Goal: Transaction & Acquisition: Purchase product/service

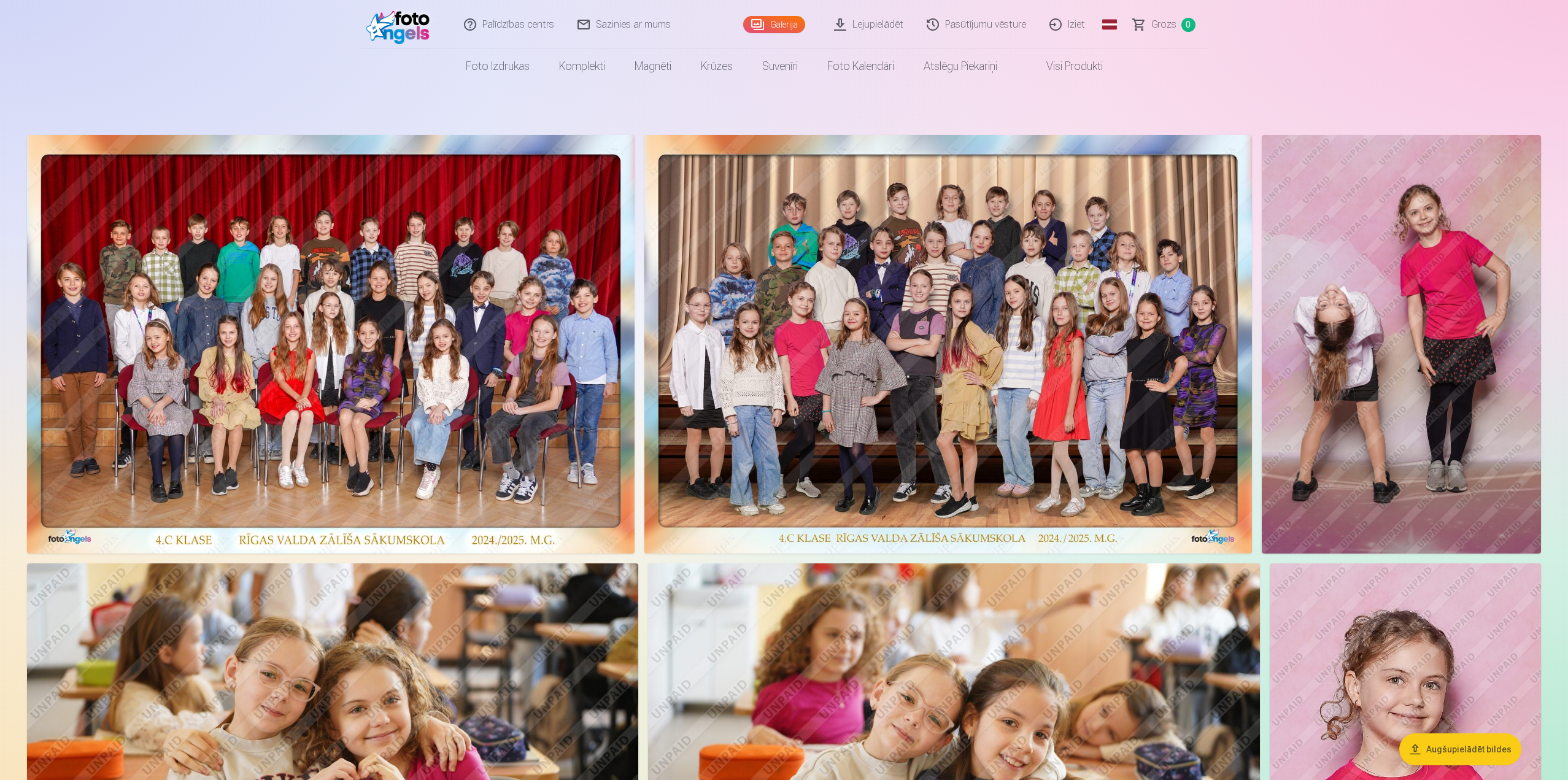
click at [930, 350] on img at bounding box center [947, 344] width 607 height 419
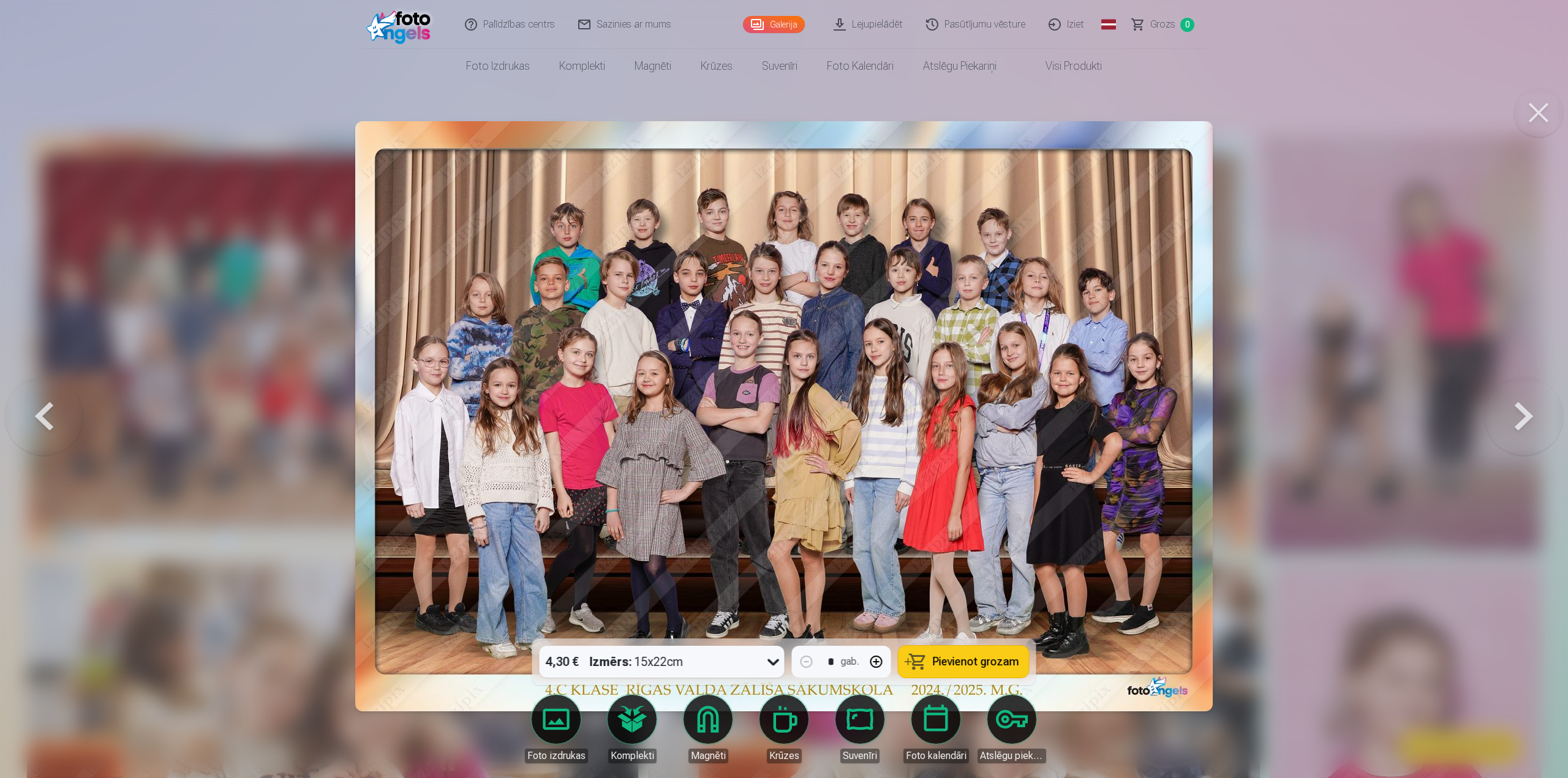
click at [960, 661] on span "Pievienot grozam" at bounding box center [975, 661] width 86 height 11
click at [776, 23] on link "Galerija" at bounding box center [774, 24] width 62 height 18
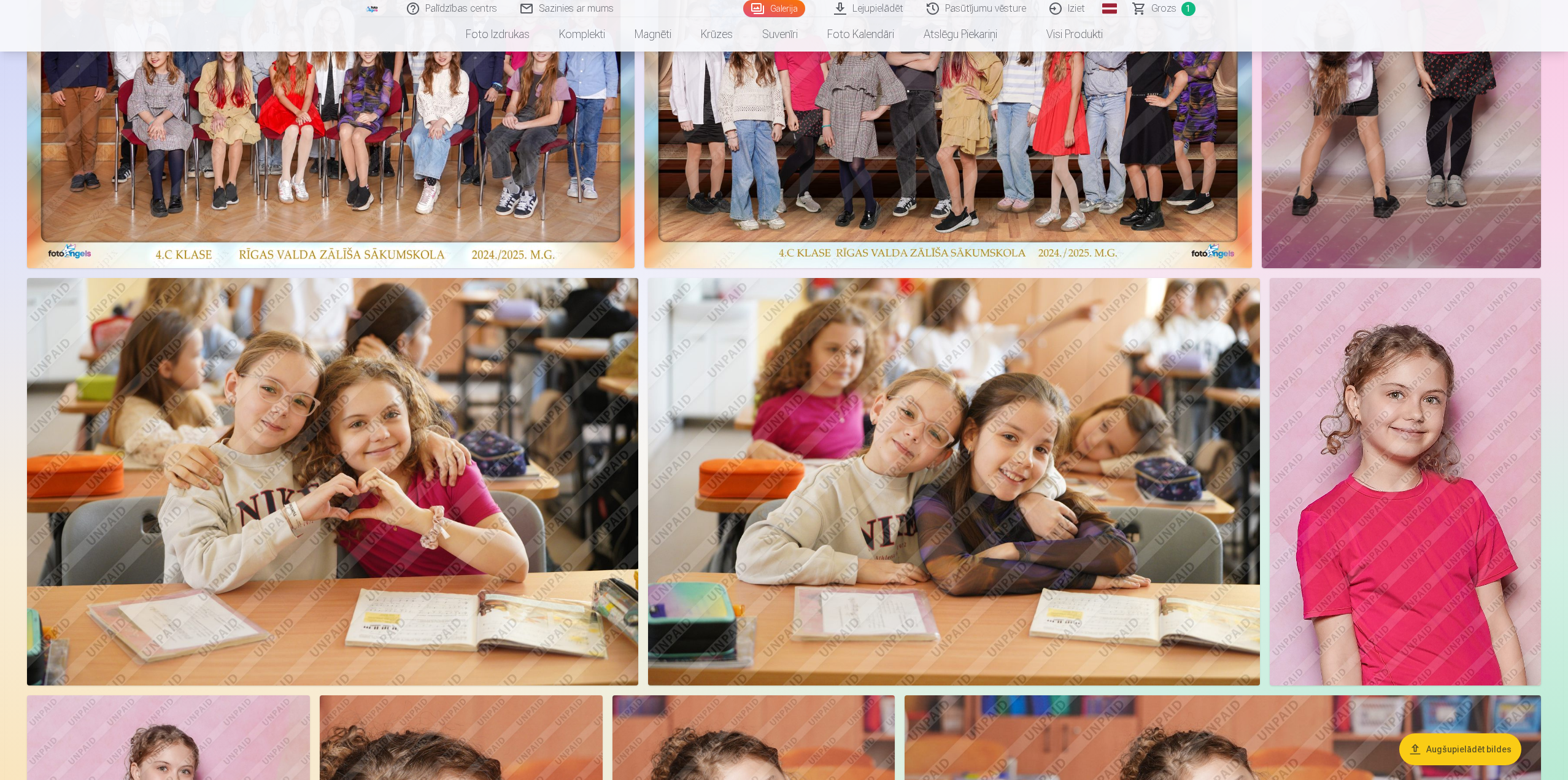
scroll to position [307, 0]
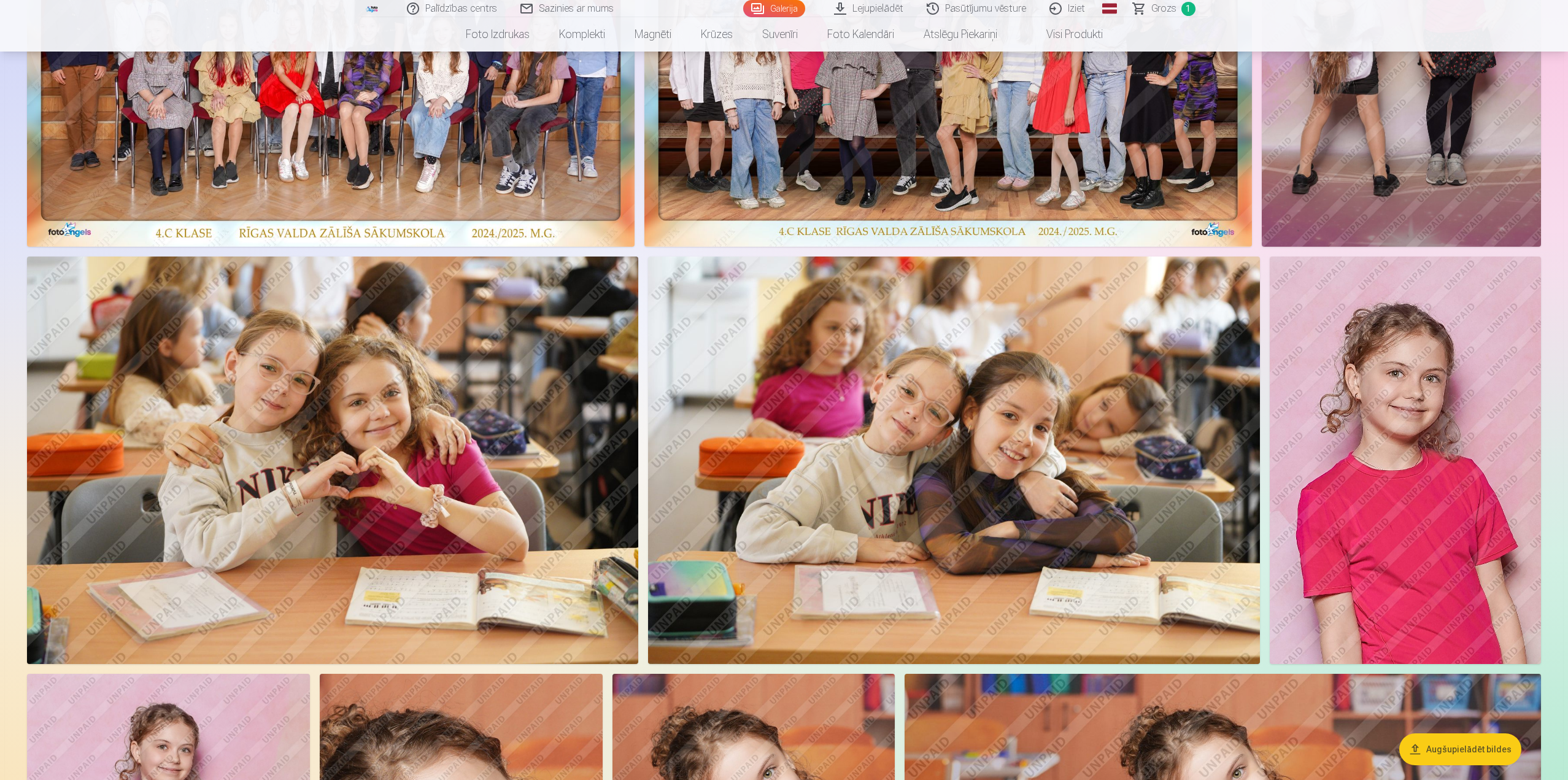
click at [432, 419] on img at bounding box center [333, 460] width 611 height 407
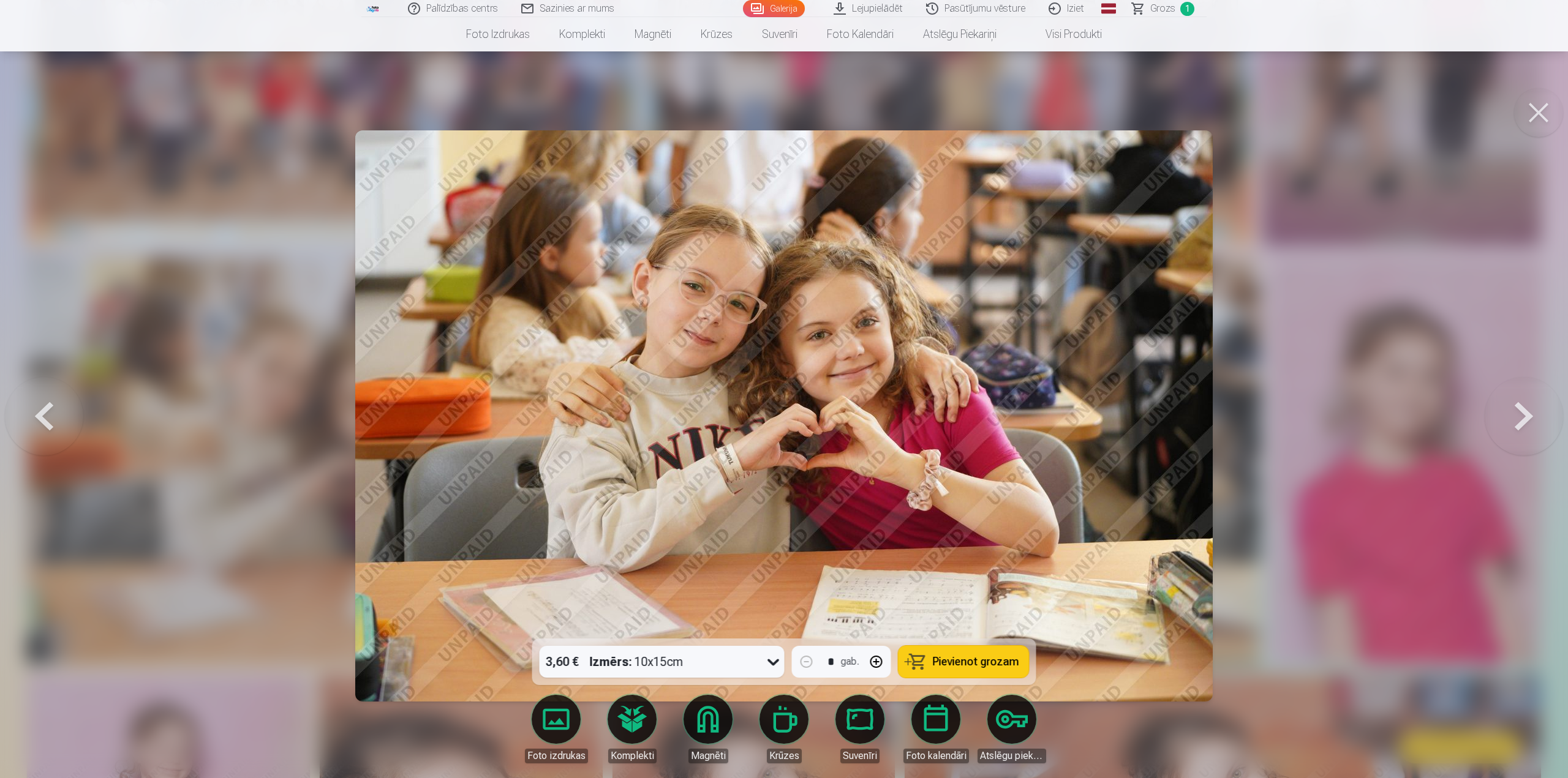
click at [956, 659] on span "Pievienot grozam" at bounding box center [975, 661] width 86 height 11
click at [1547, 104] on button at bounding box center [1538, 113] width 49 height 49
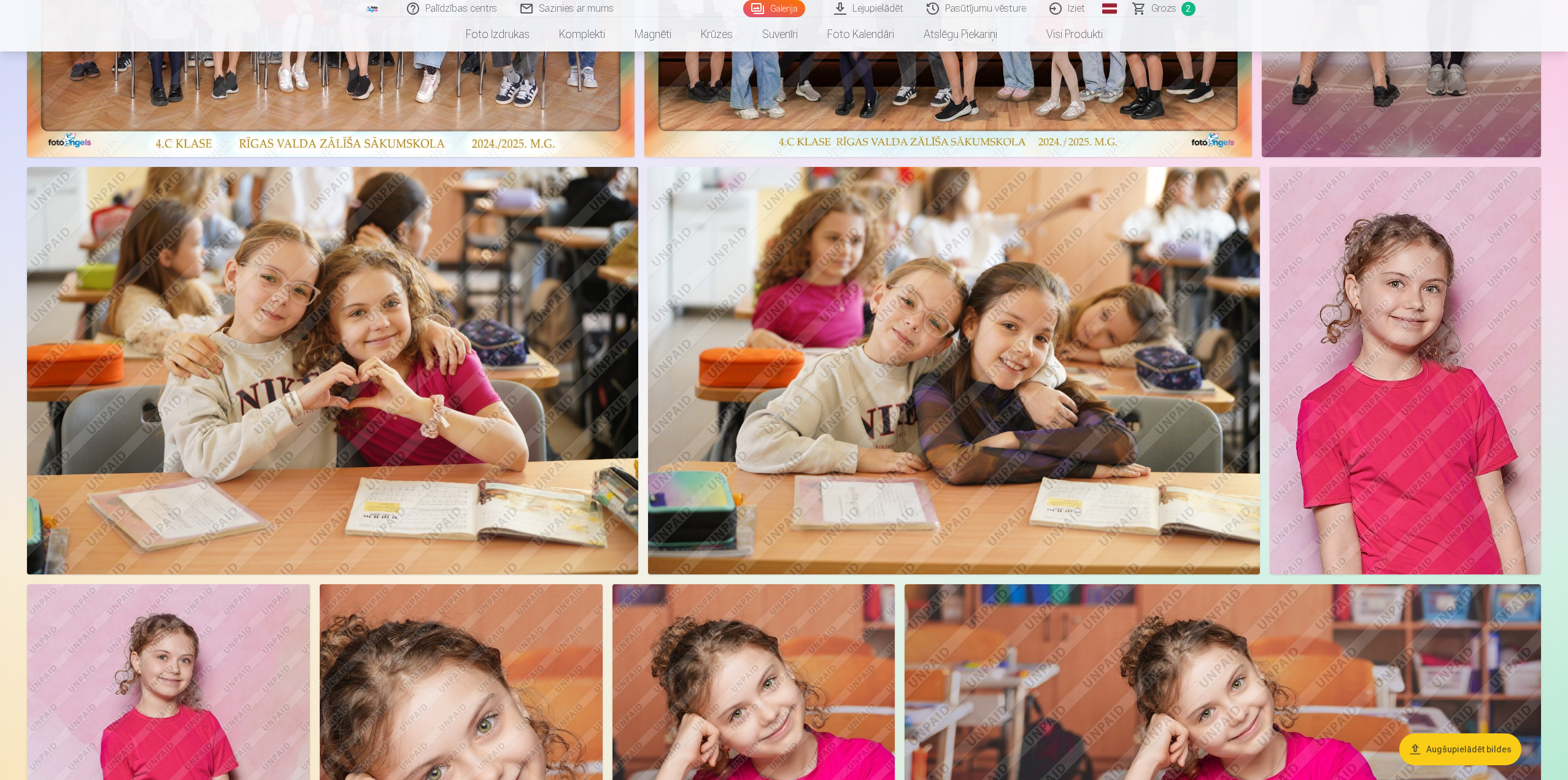
scroll to position [614, 0]
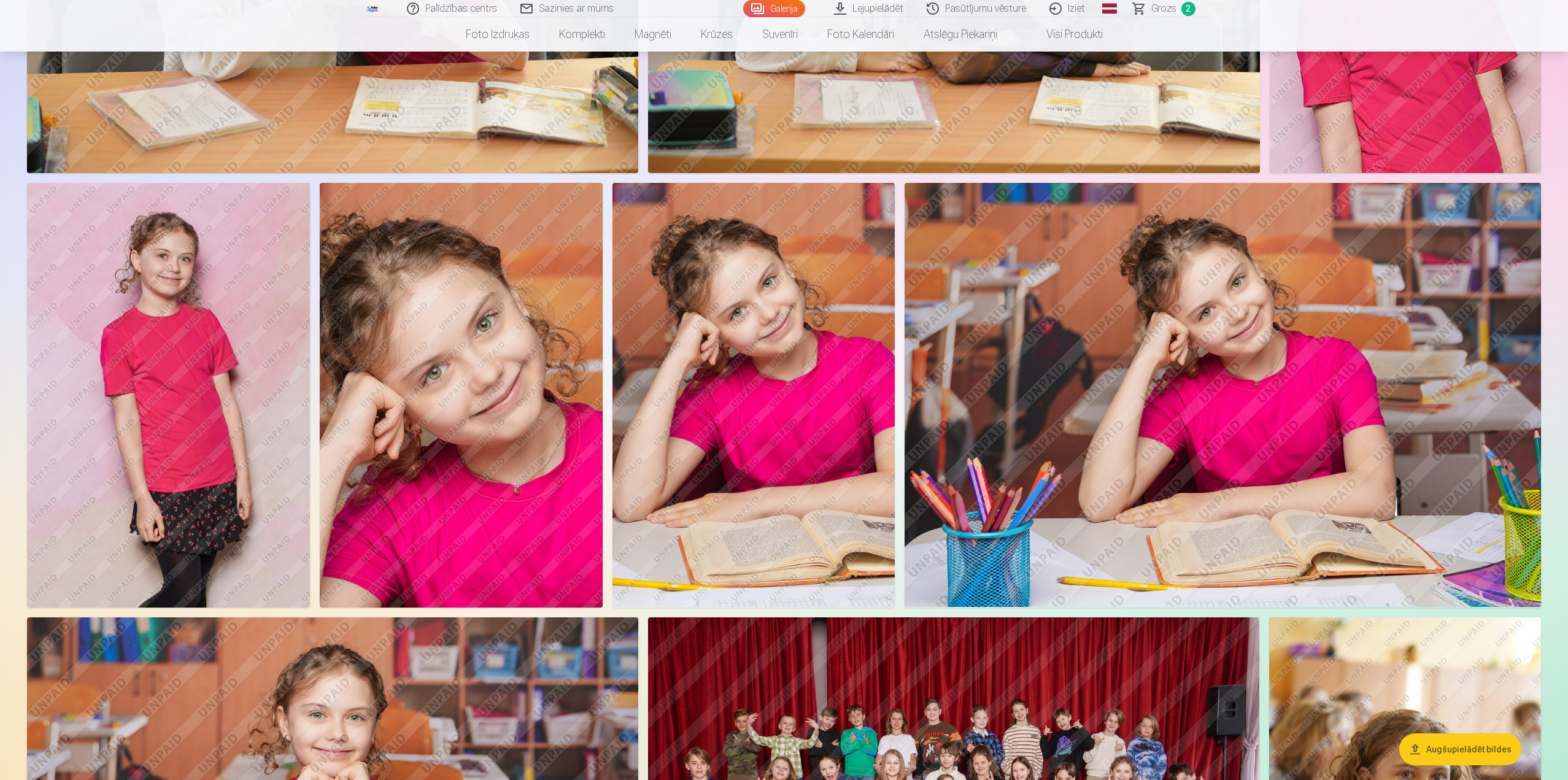
click at [1254, 344] on img at bounding box center [1223, 395] width 637 height 424
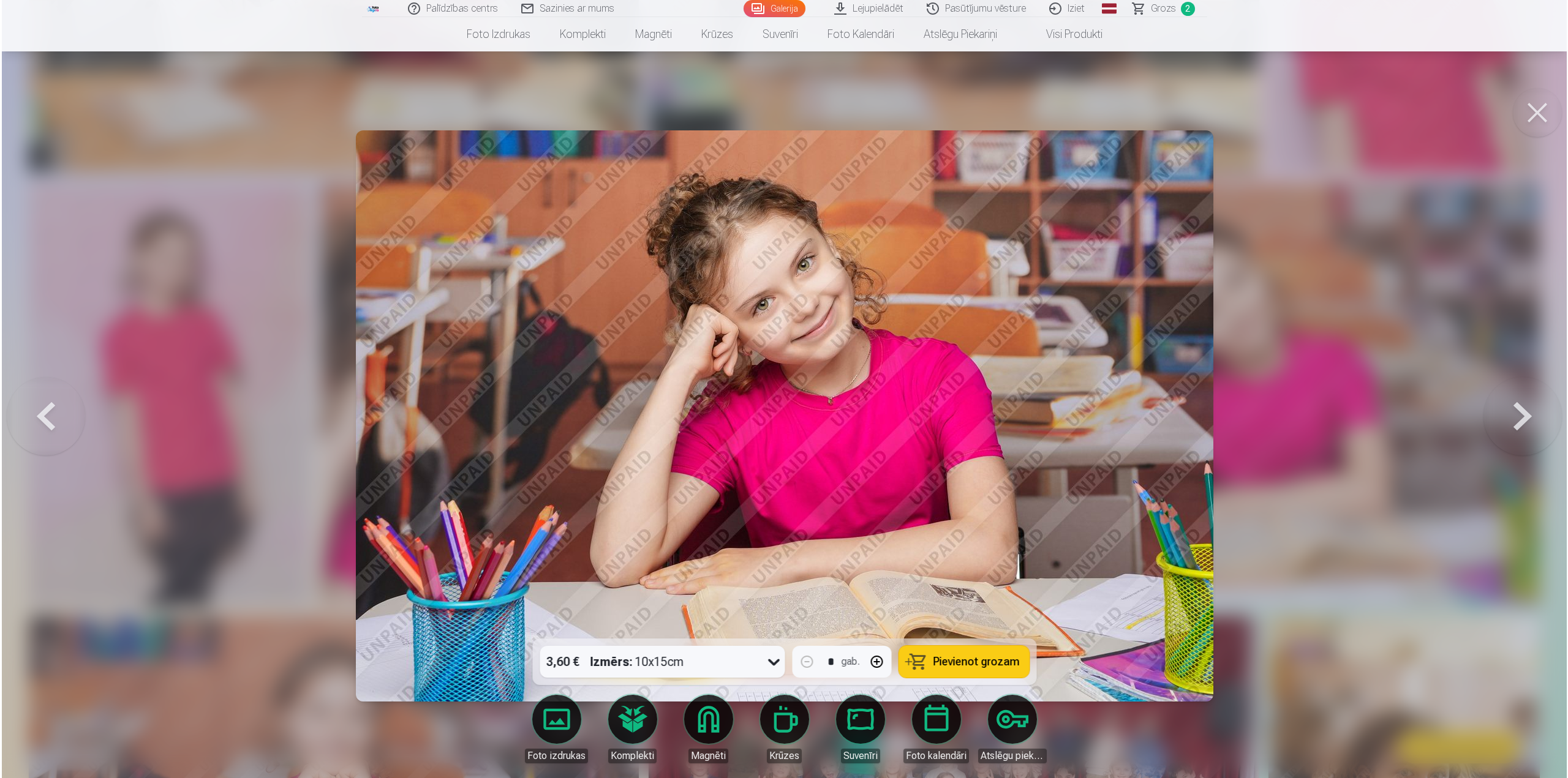
scroll to position [796, 0]
click at [959, 665] on span "Pievienot grozam" at bounding box center [975, 661] width 86 height 11
click at [985, 663] on span "Pievienot grozam" at bounding box center [975, 661] width 86 height 11
click at [773, 10] on link "Galerija" at bounding box center [774, 8] width 62 height 18
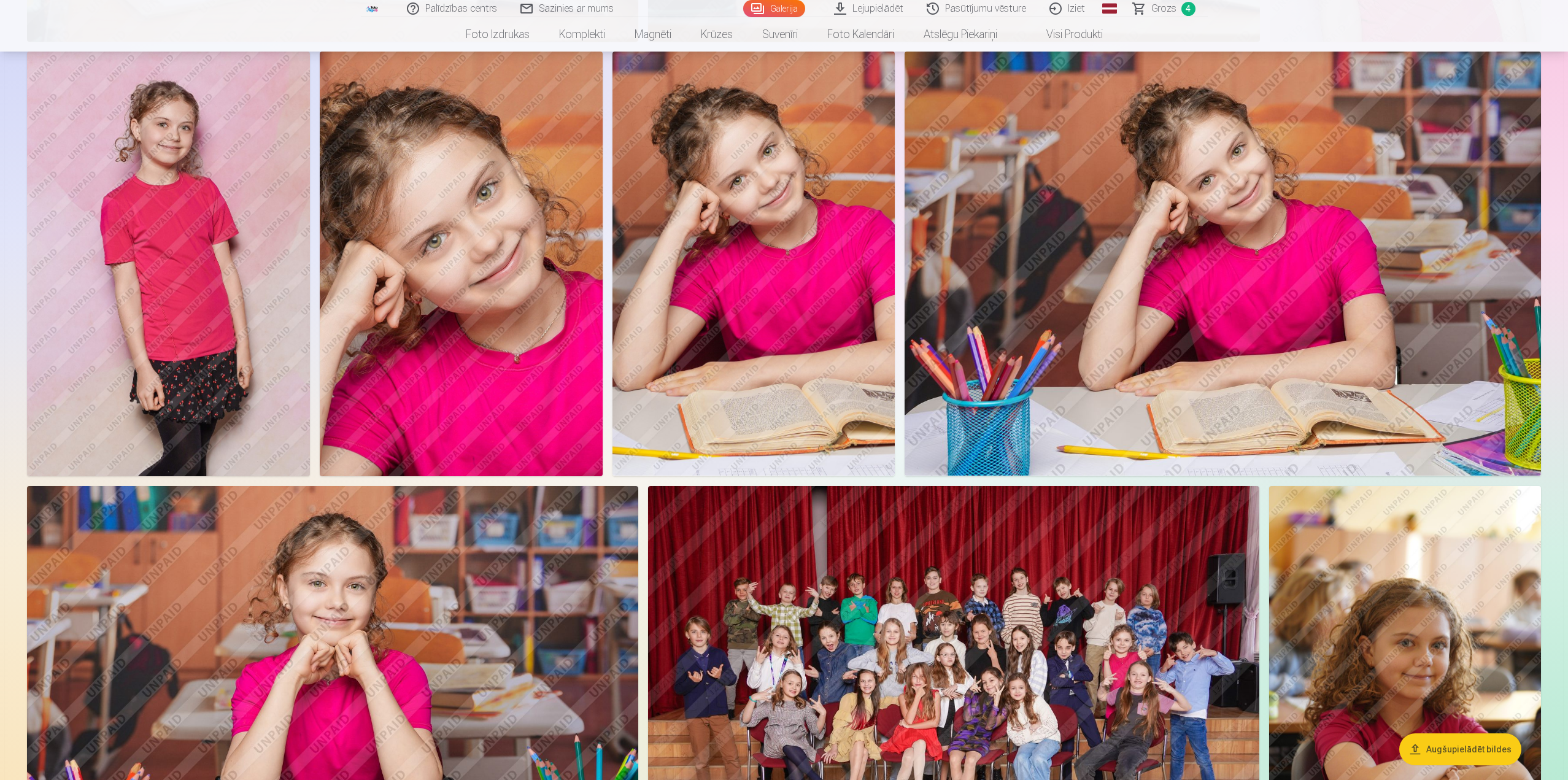
scroll to position [1105, 0]
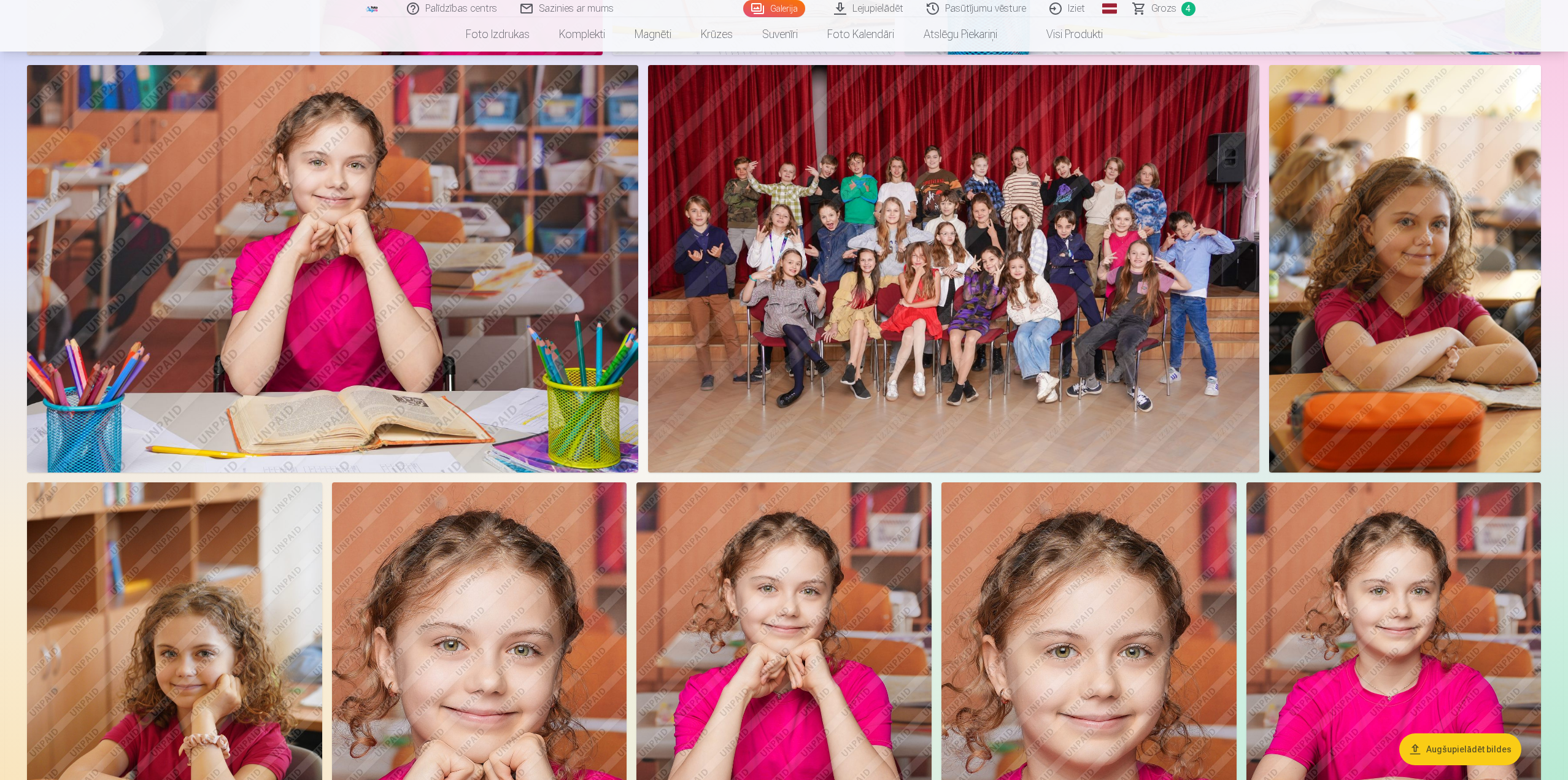
click at [1029, 282] on img at bounding box center [954, 269] width 611 height 407
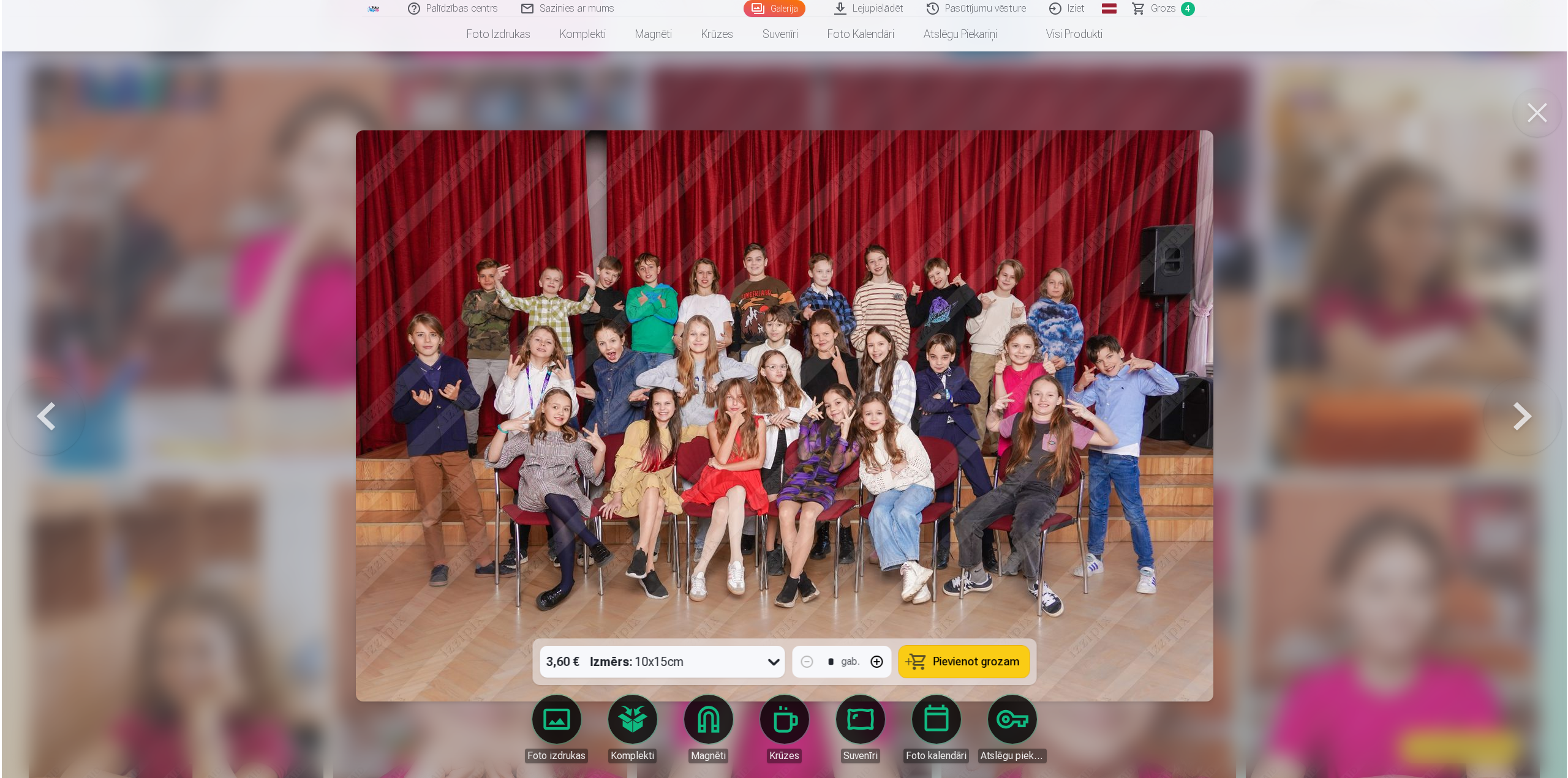
scroll to position [1349, 0]
click at [985, 668] on span "Pievienot grozam" at bounding box center [975, 661] width 86 height 11
click at [1535, 108] on button at bounding box center [1538, 113] width 49 height 49
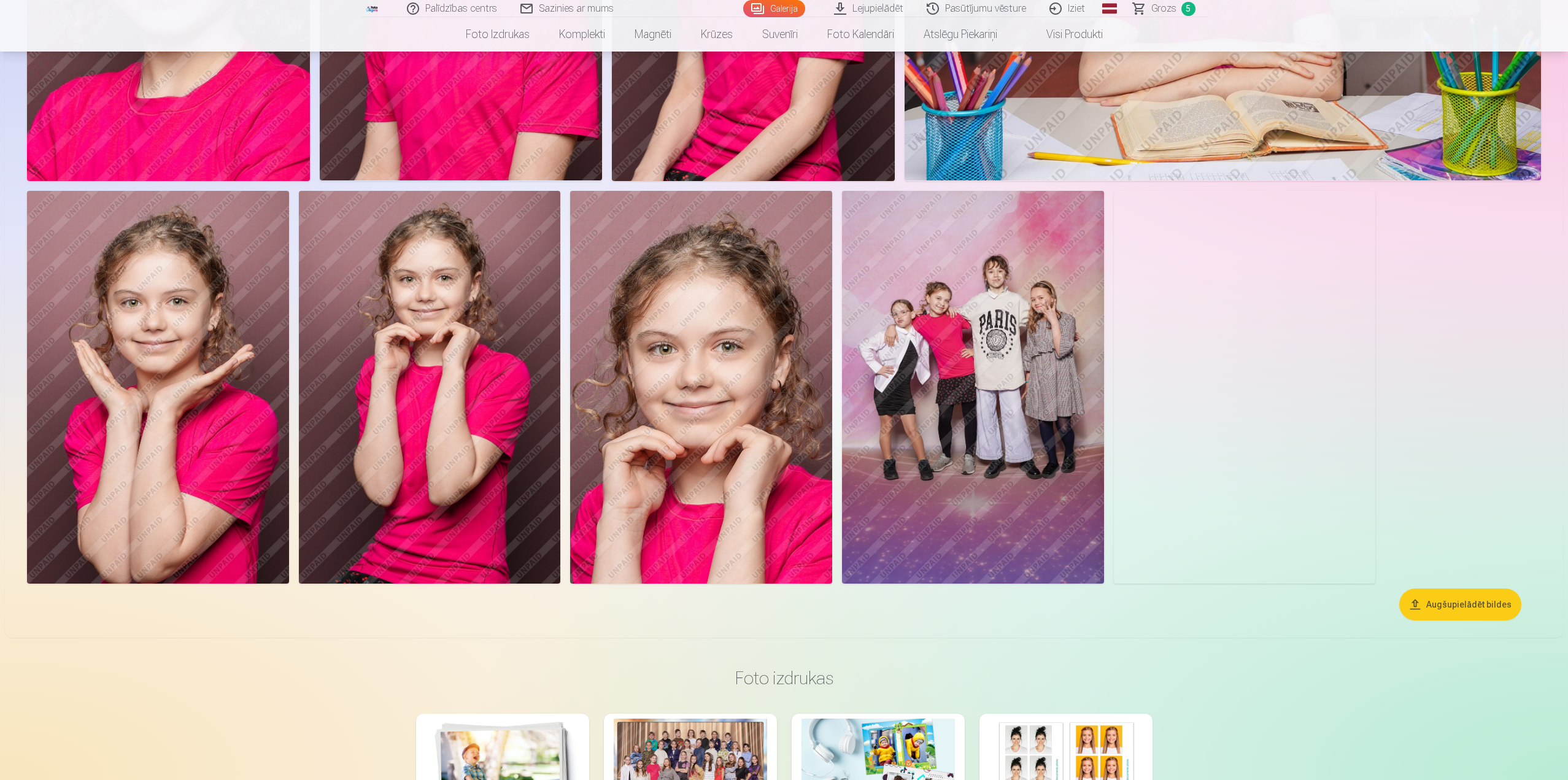
scroll to position [3867, 0]
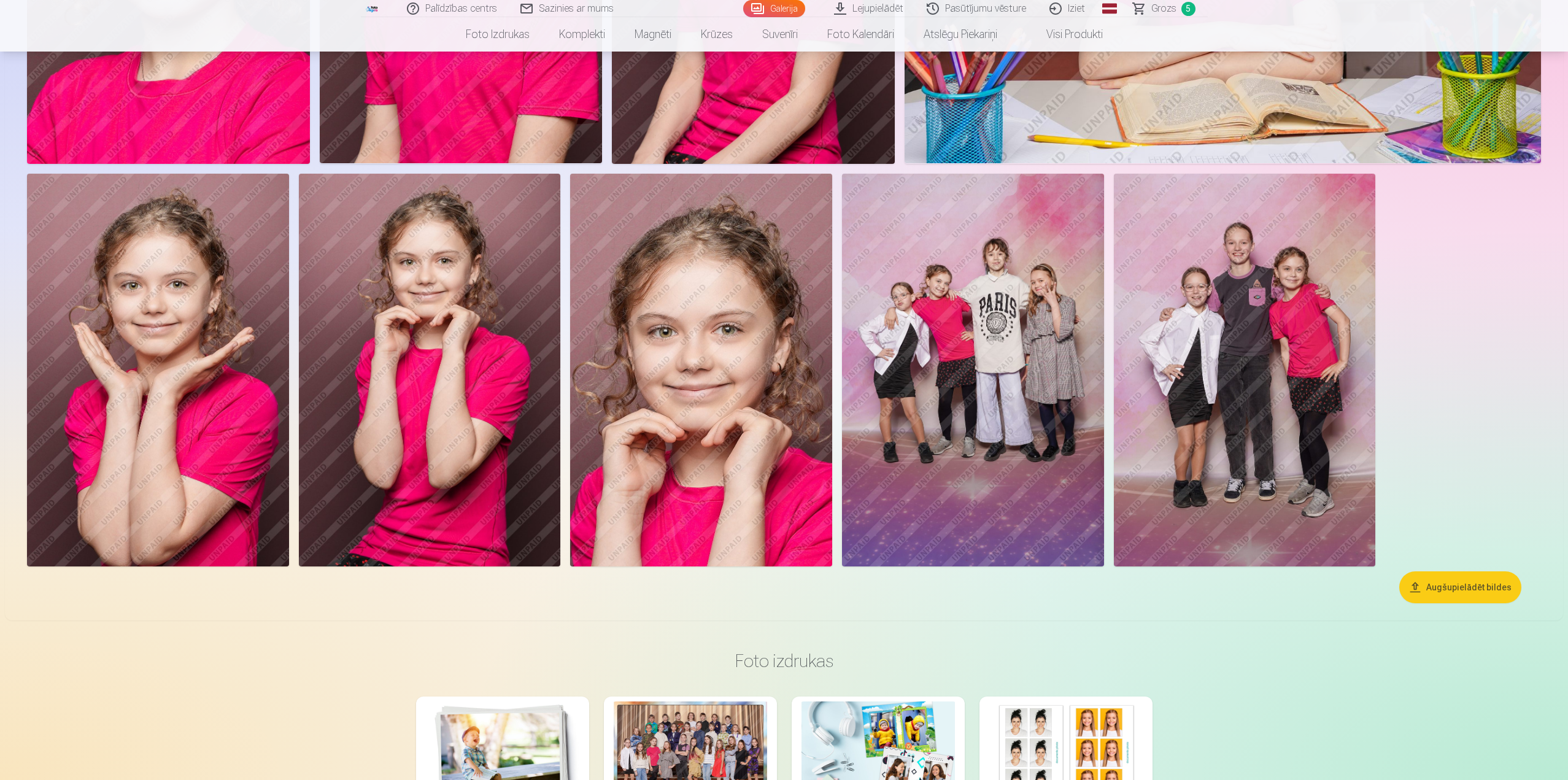
click at [1215, 292] on img at bounding box center [1245, 369] width 262 height 393
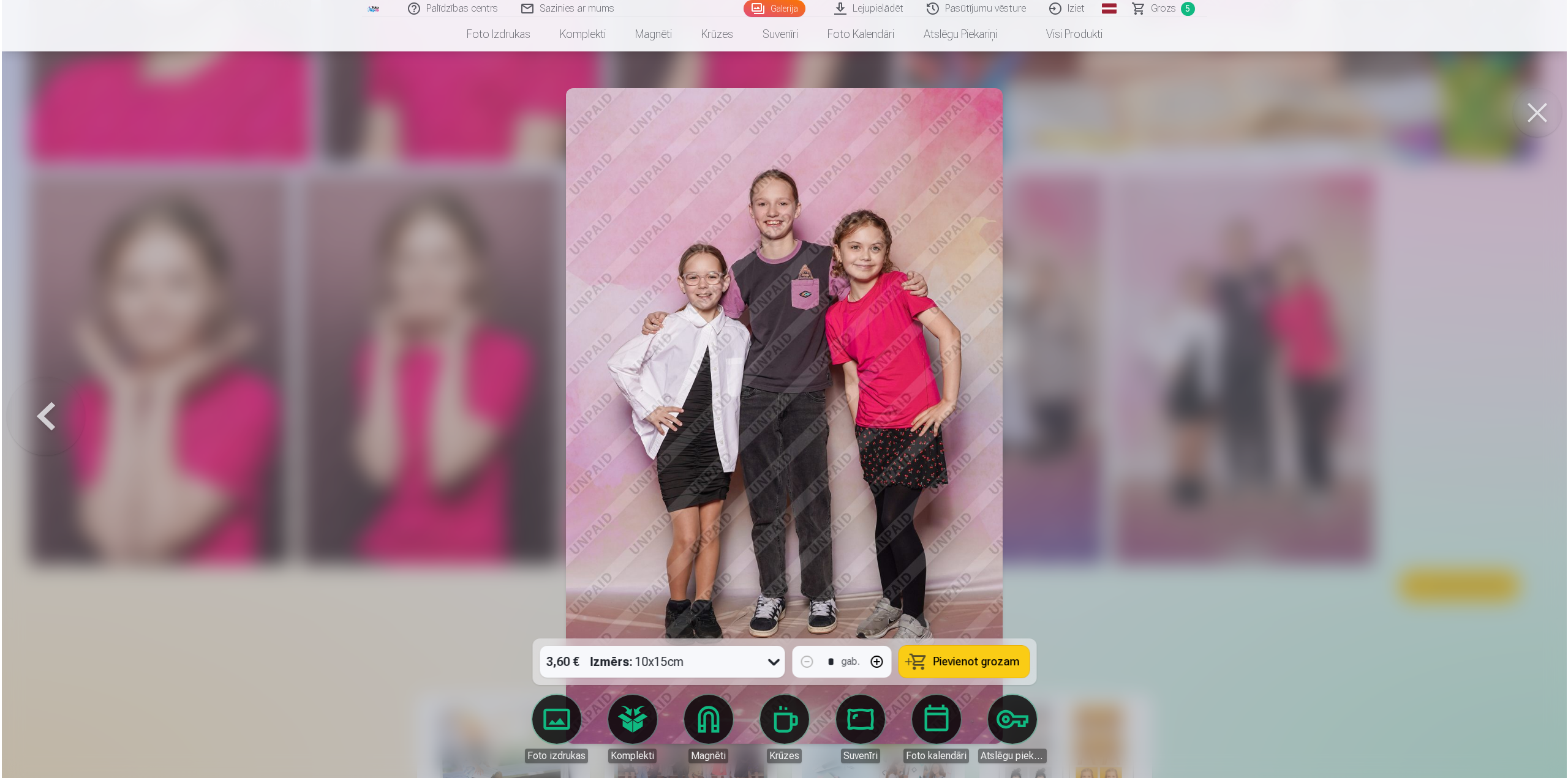
scroll to position [3864, 0]
click at [984, 653] on button "Pievienot grozam" at bounding box center [964, 662] width 130 height 32
click at [1530, 120] on button at bounding box center [1538, 113] width 49 height 49
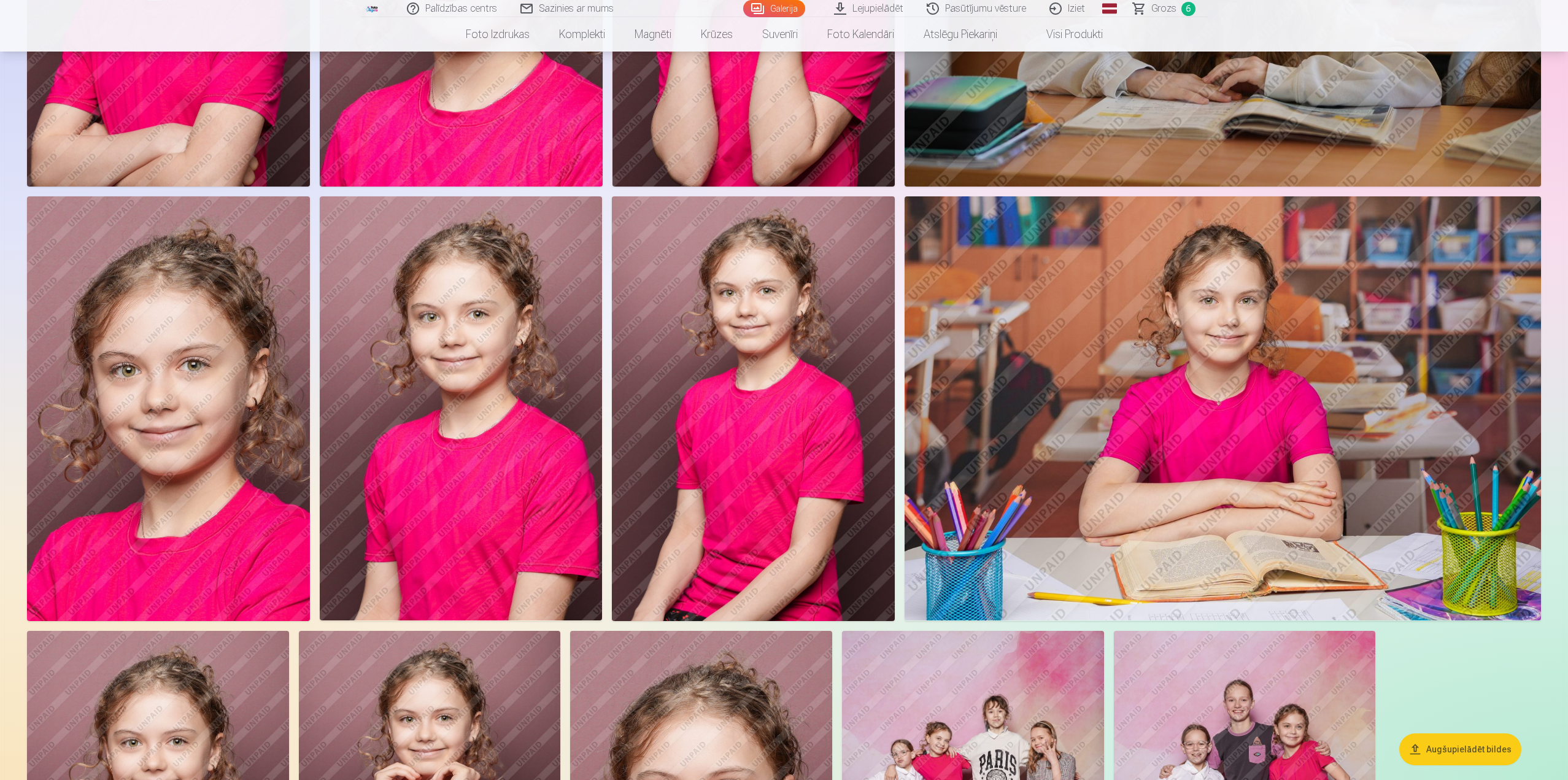
scroll to position [3069, 0]
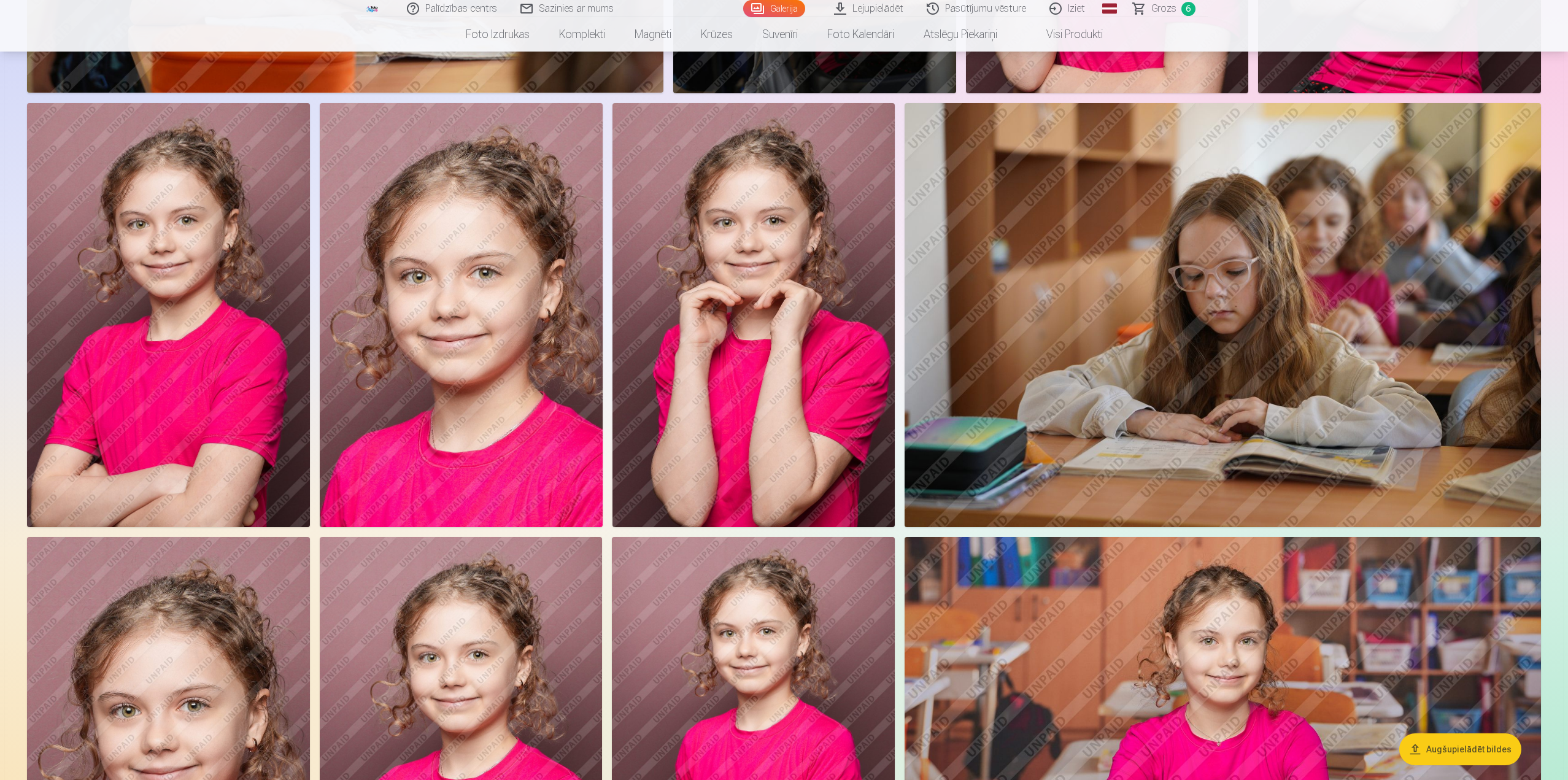
click at [203, 279] on img at bounding box center [168, 315] width 283 height 424
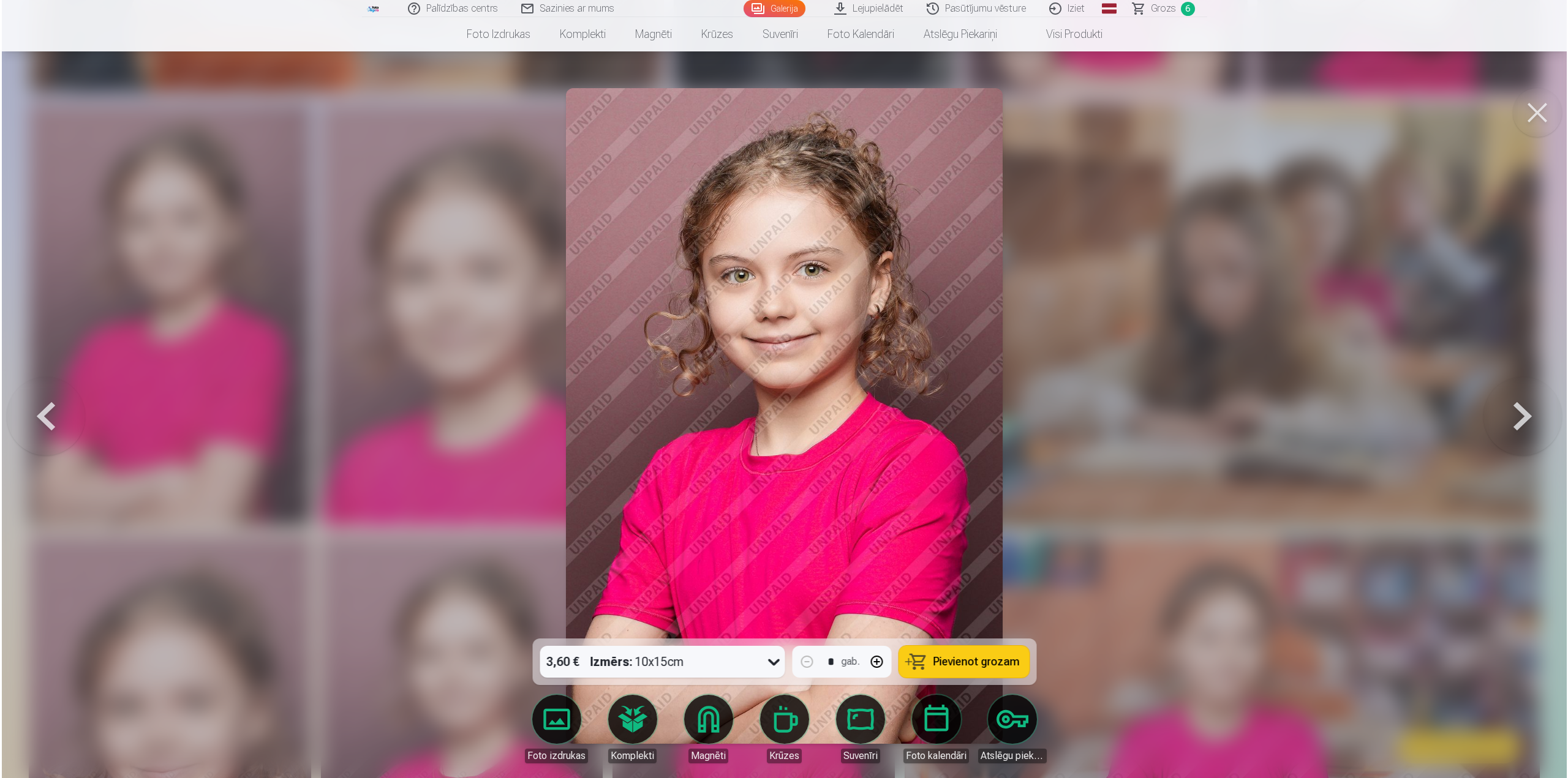
scroll to position [3066, 0]
click at [984, 659] on span "Pievienot grozam" at bounding box center [975, 661] width 86 height 11
click at [1163, 10] on span "Grozs" at bounding box center [1163, 8] width 25 height 15
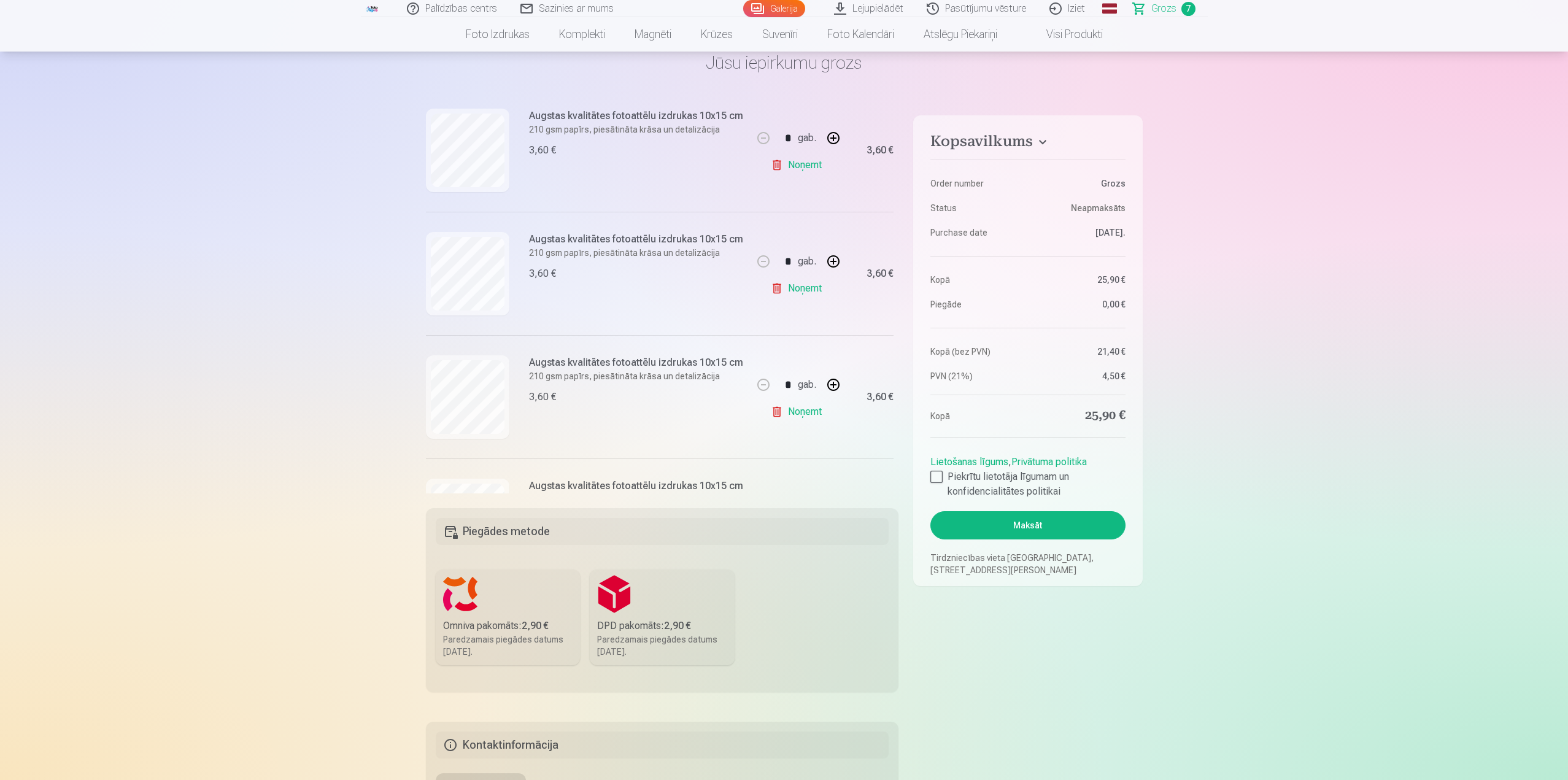
scroll to position [307, 0]
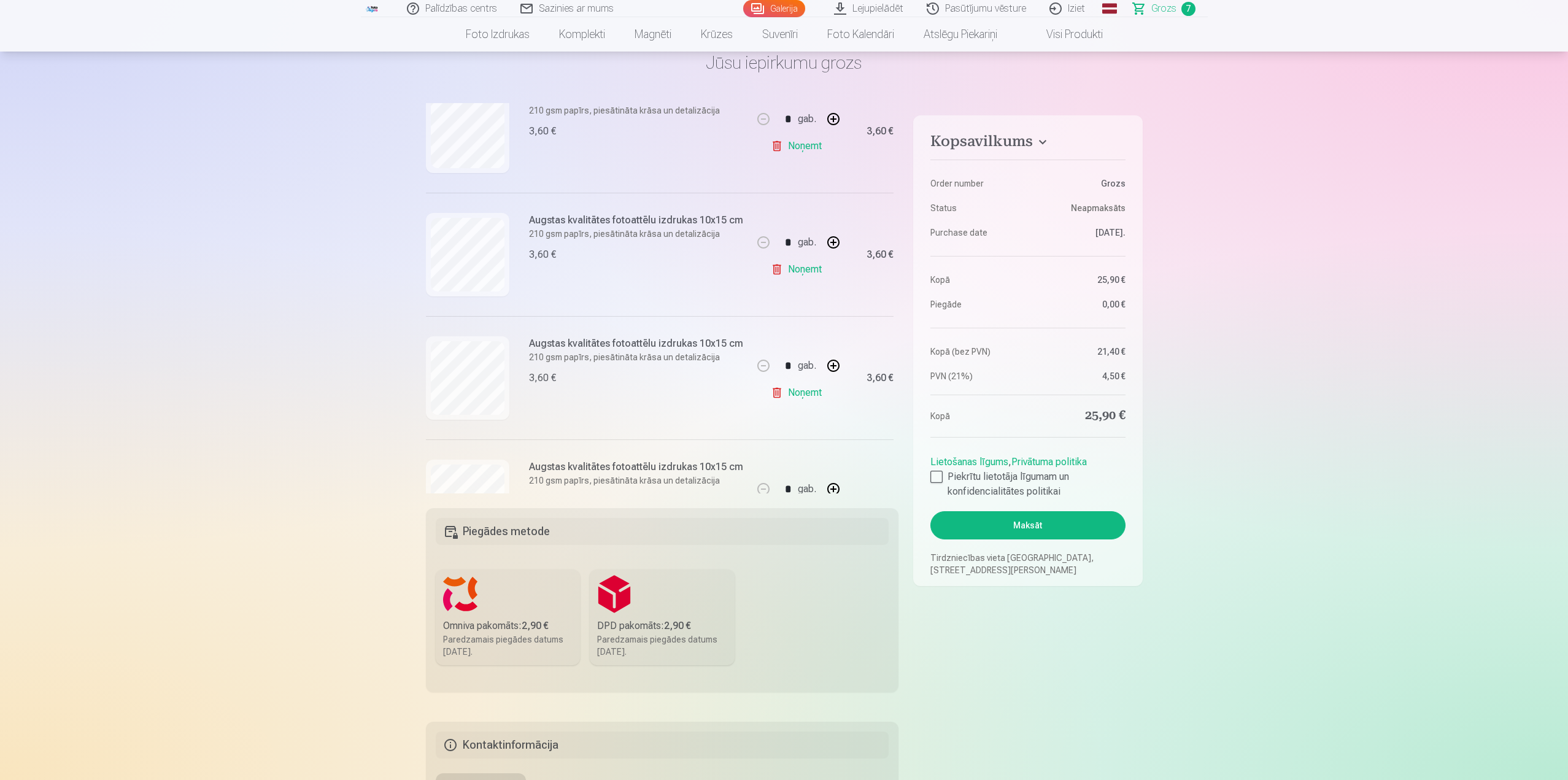
click at [781, 391] on link "Noņemt" at bounding box center [798, 392] width 56 height 24
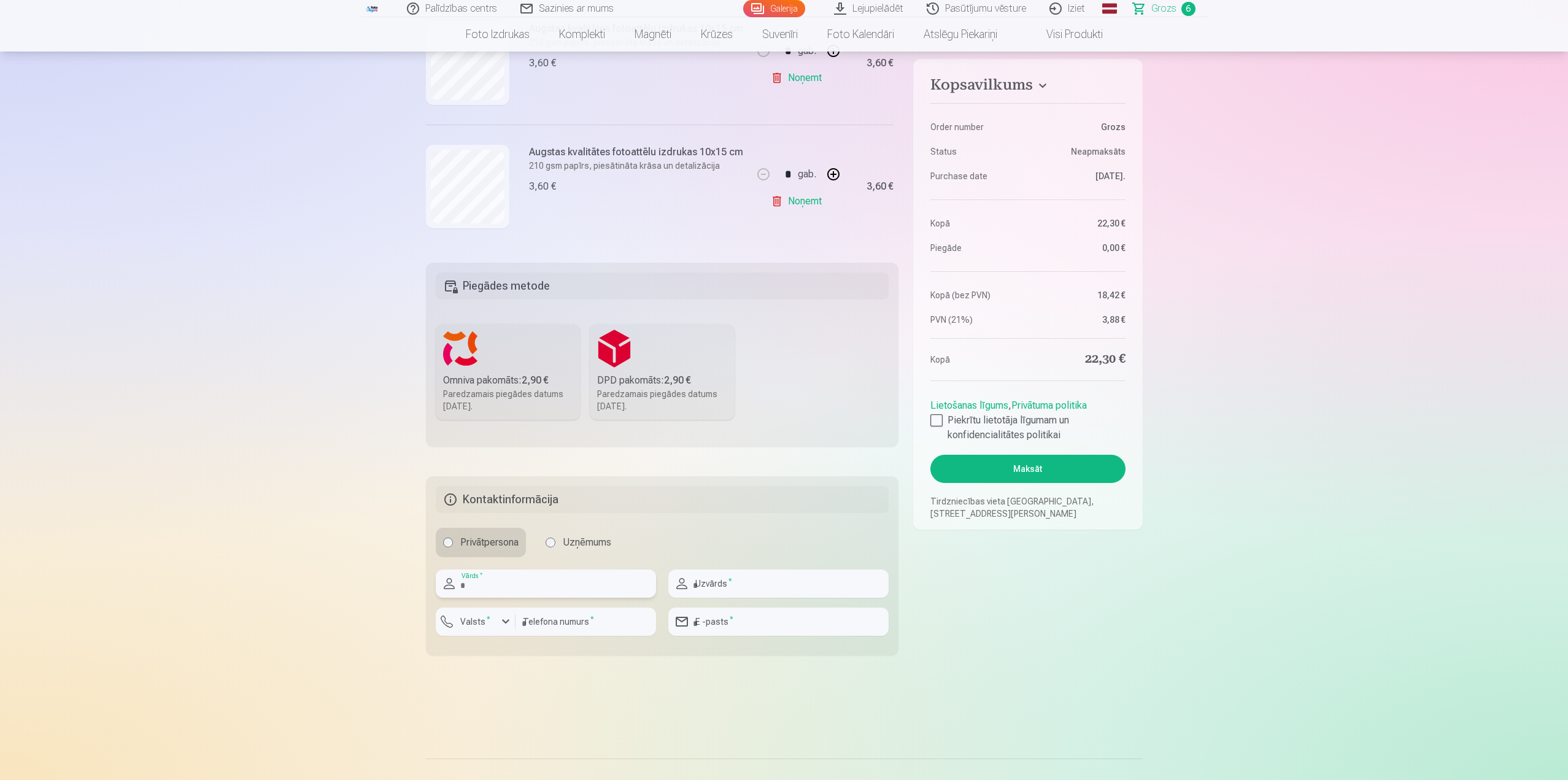
click at [536, 577] on input "text" at bounding box center [545, 584] width 220 height 28
type input "****"
click at [730, 591] on input "text" at bounding box center [778, 584] width 220 height 28
type input "*******"
click at [734, 629] on input "email" at bounding box center [778, 622] width 220 height 28
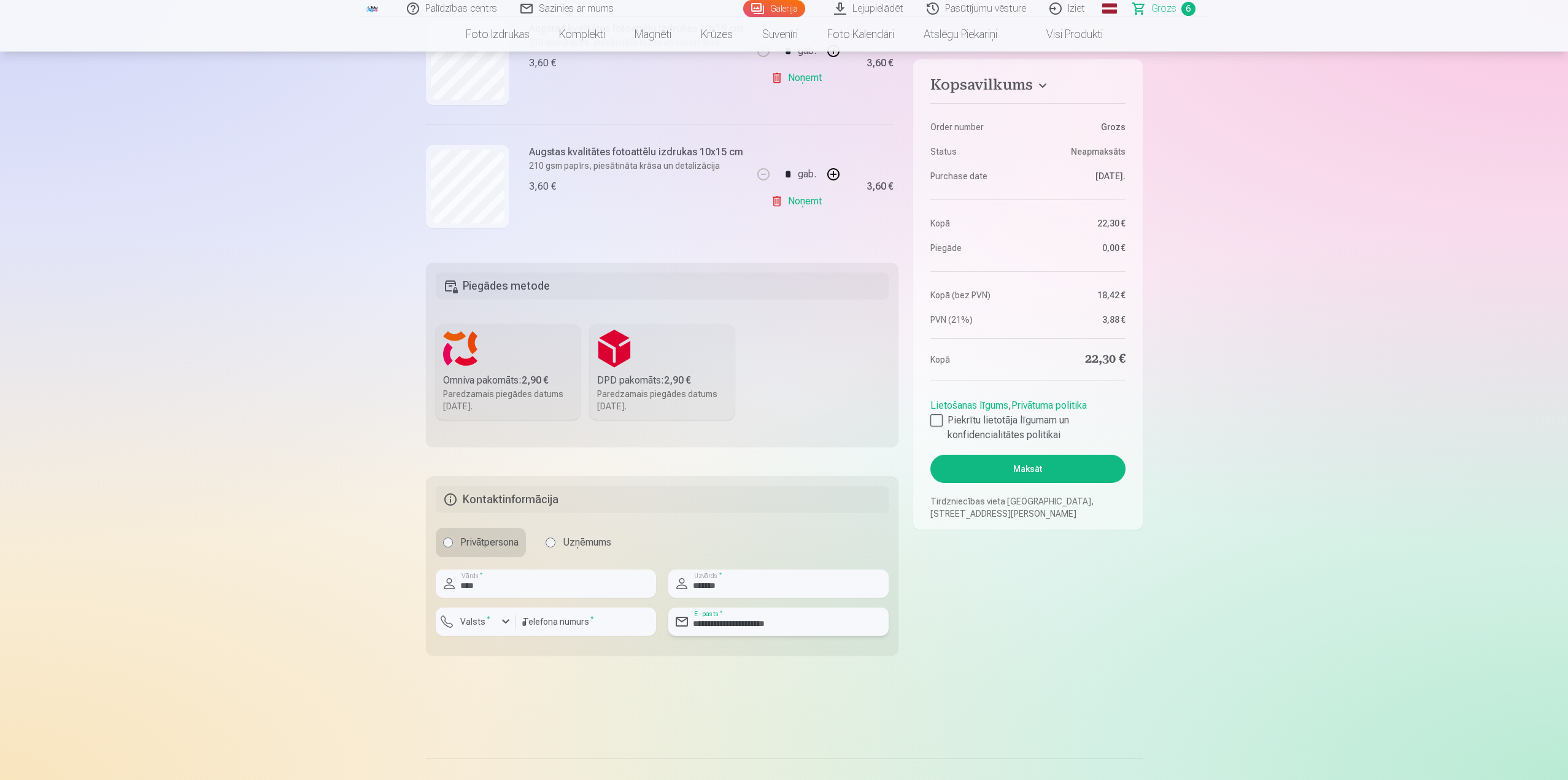
drag, startPoint x: 794, startPoint y: 630, endPoint x: 776, endPoint y: 628, distance: 18.1
click at [747, 620] on input "**********" at bounding box center [778, 622] width 220 height 28
type input "**********"
click at [611, 631] on input "number" at bounding box center [585, 622] width 141 height 28
type input "********"
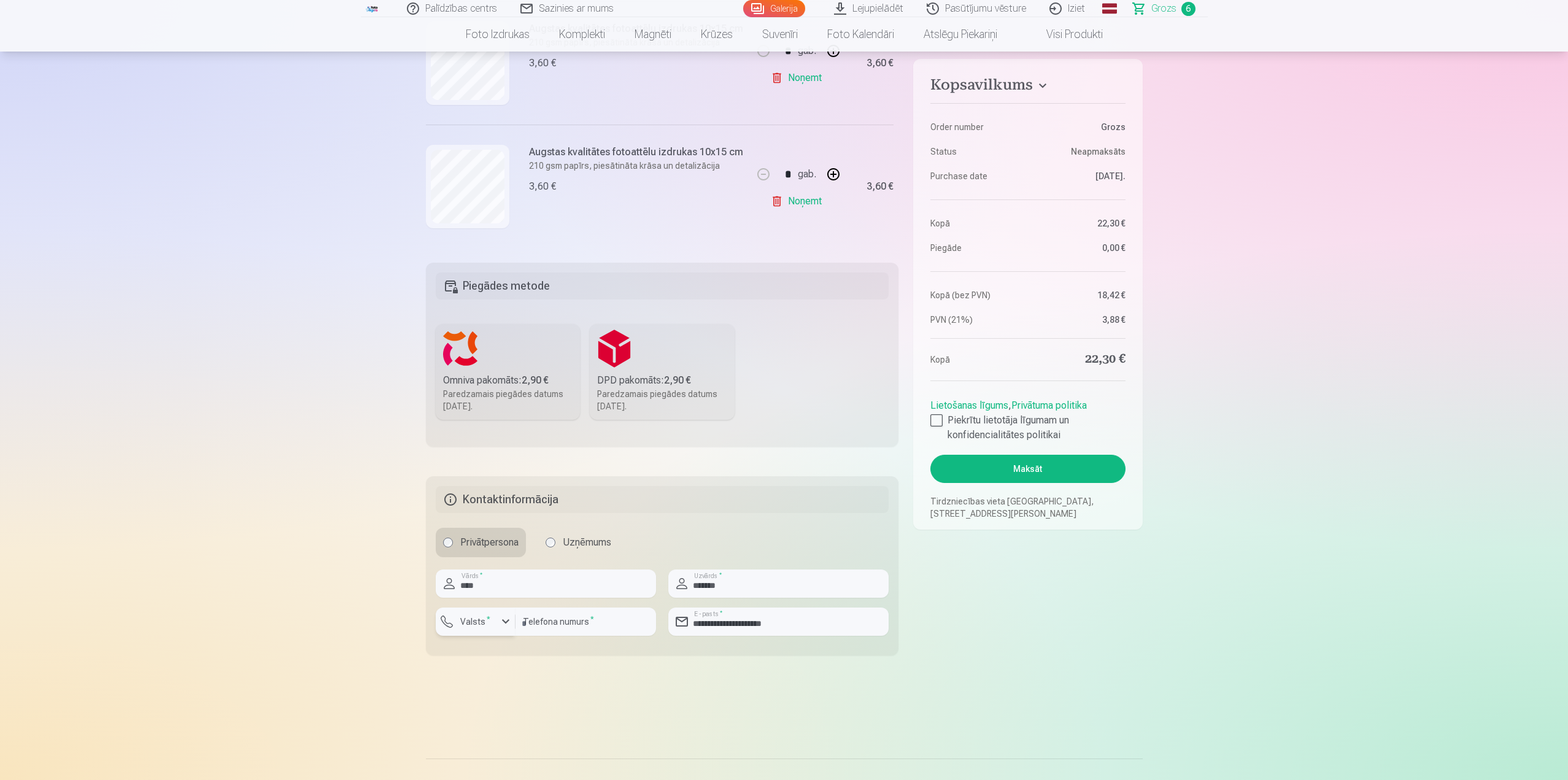
click at [477, 621] on label "Valsts *" at bounding box center [476, 622] width 40 height 13
click at [493, 653] on div "+371" at bounding box center [482, 651] width 24 height 15
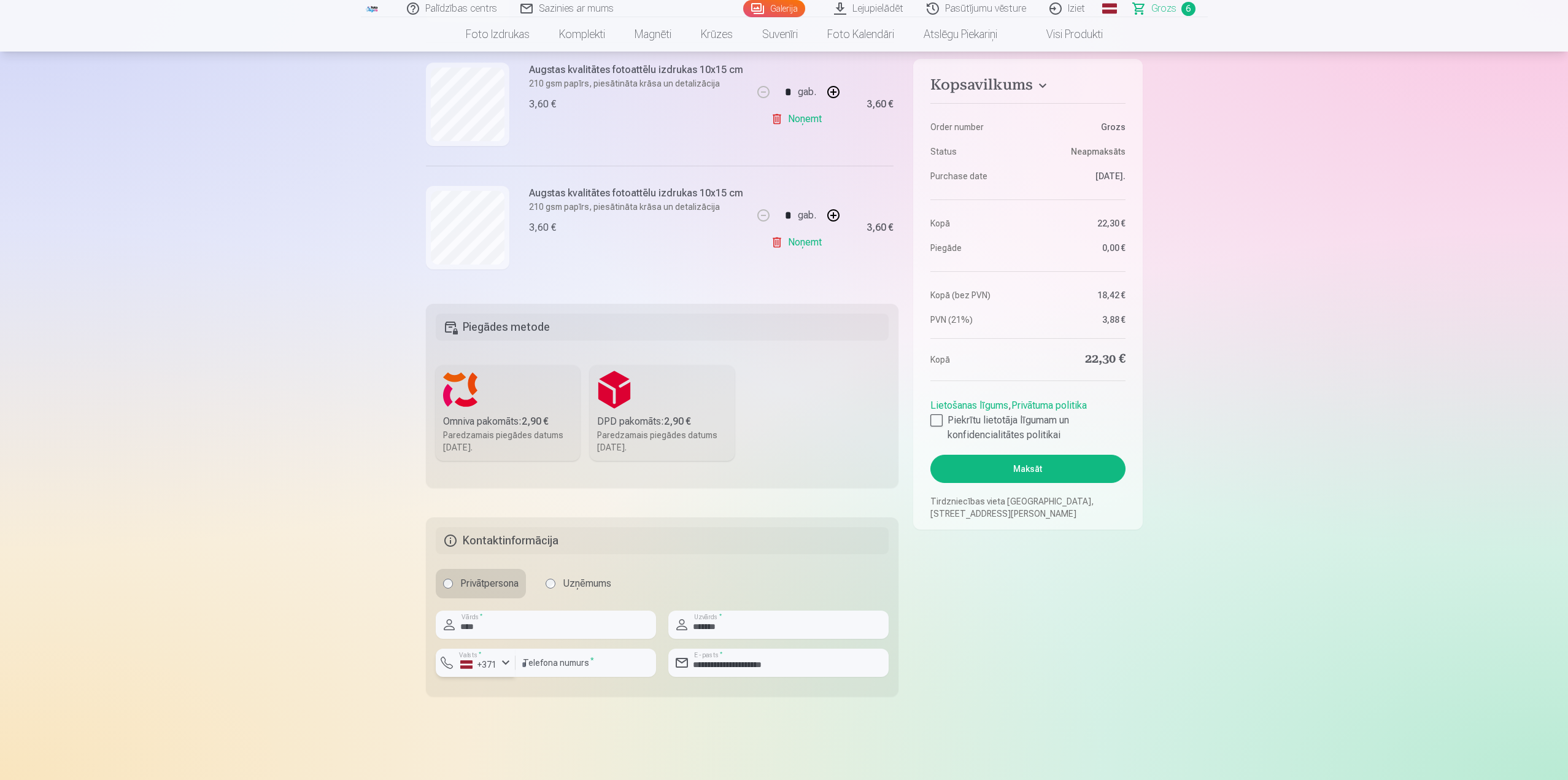
scroll to position [245, 0]
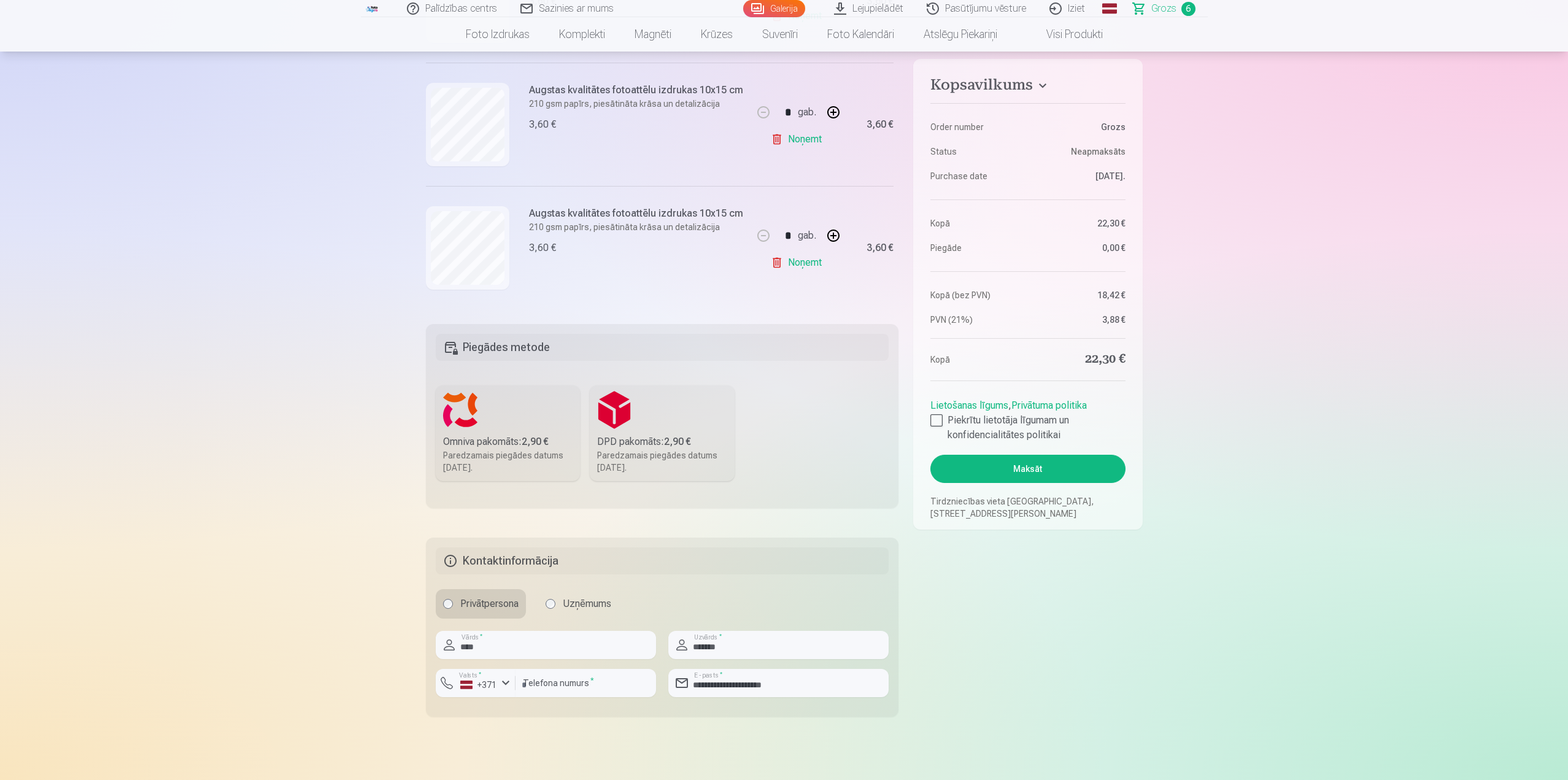
click at [482, 445] on div "Omniva pakomāts : 2,90 €" at bounding box center [508, 442] width 130 height 15
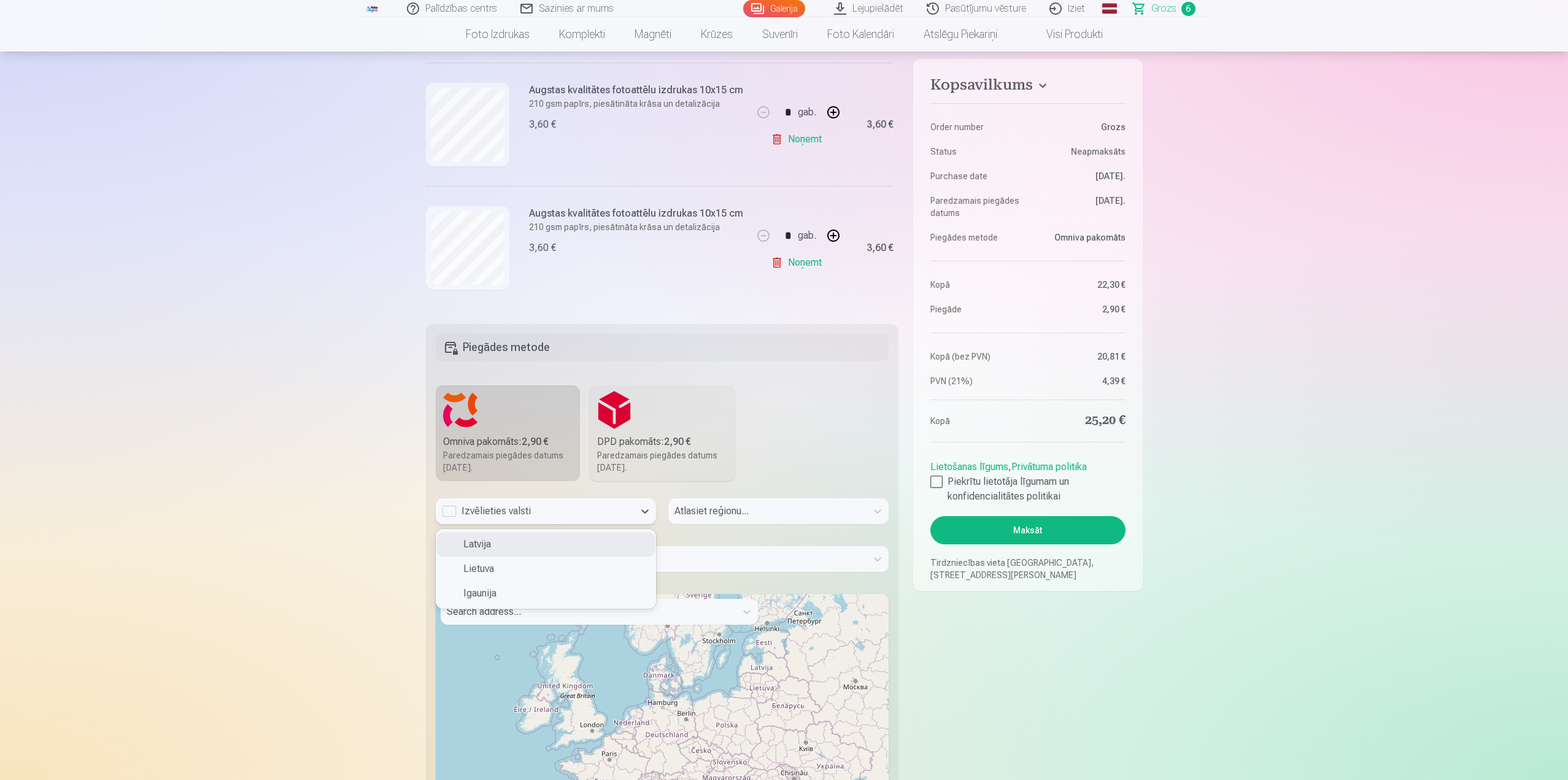
click at [559, 504] on div "Izvēlieties valsti" at bounding box center [535, 512] width 186 height 15
click at [511, 535] on div "Latvija" at bounding box center [546, 544] width 219 height 24
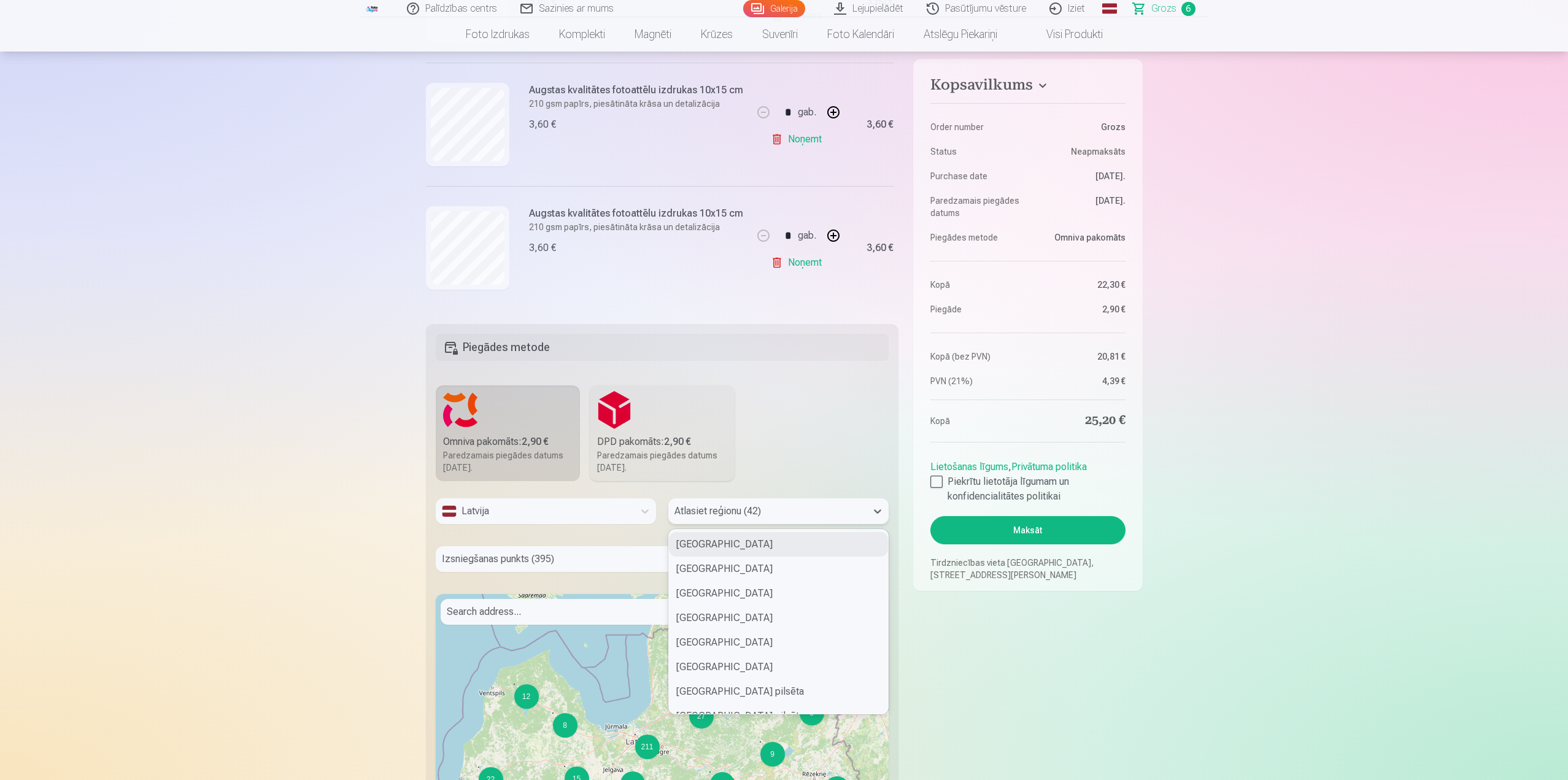
click at [722, 515] on div at bounding box center [767, 511] width 186 height 18
drag, startPoint x: 720, startPoint y: 616, endPoint x: 712, endPoint y: 622, distance: 10.0
click at [720, 616] on div "Rīgas pilsēta" at bounding box center [779, 612] width 219 height 24
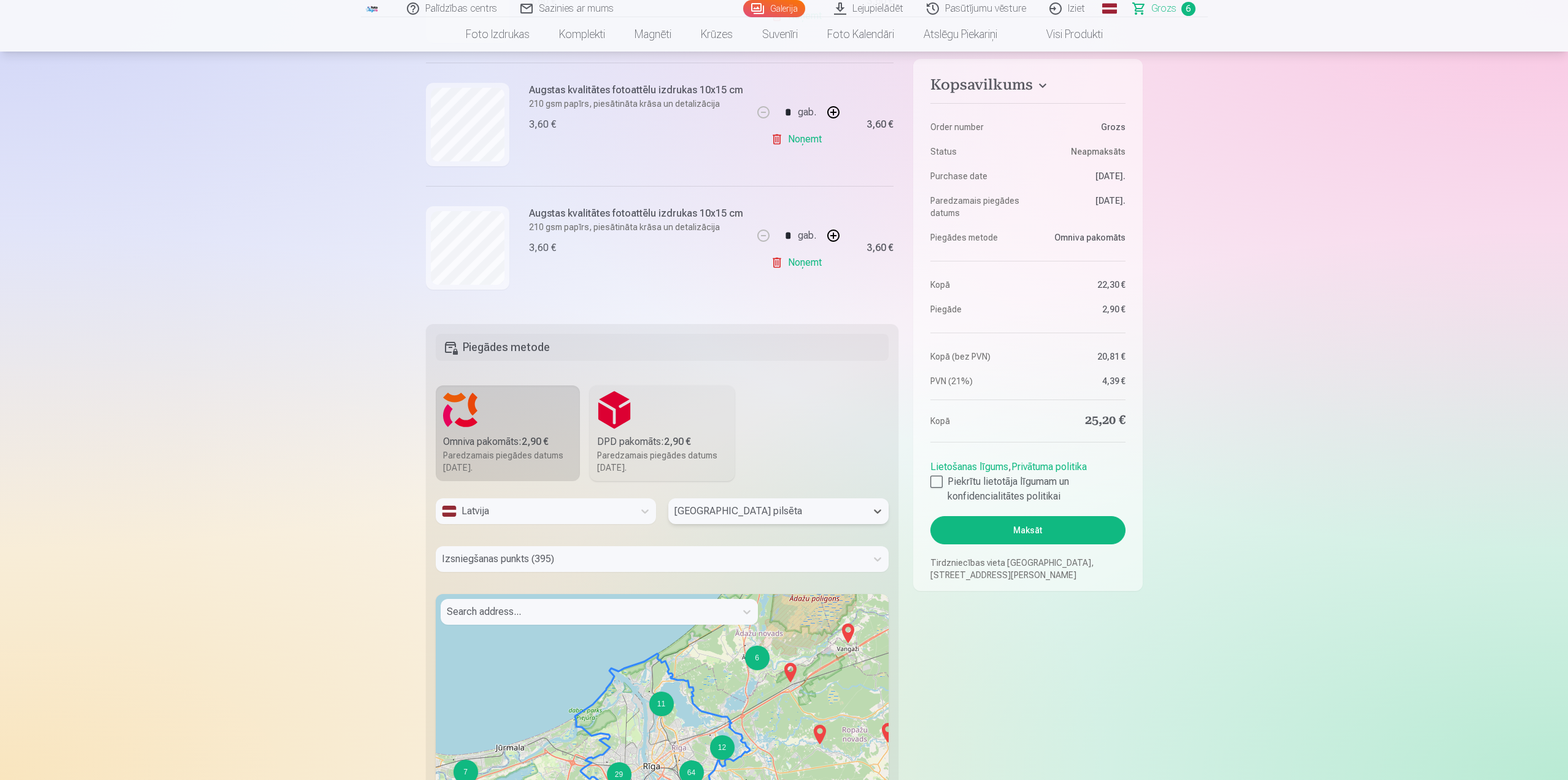
click at [552, 558] on div at bounding box center [652, 559] width 419 height 18
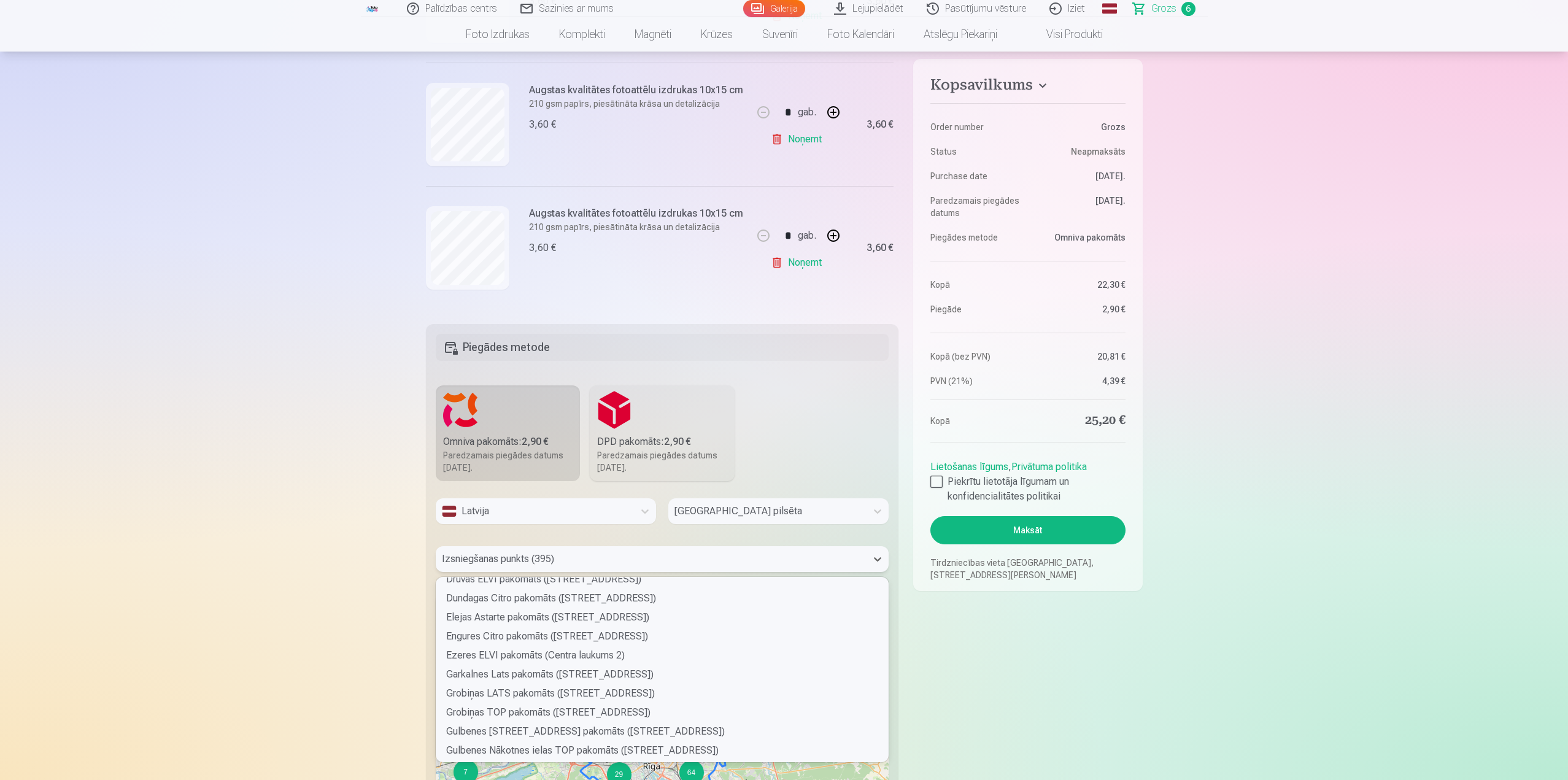
scroll to position [921, 0]
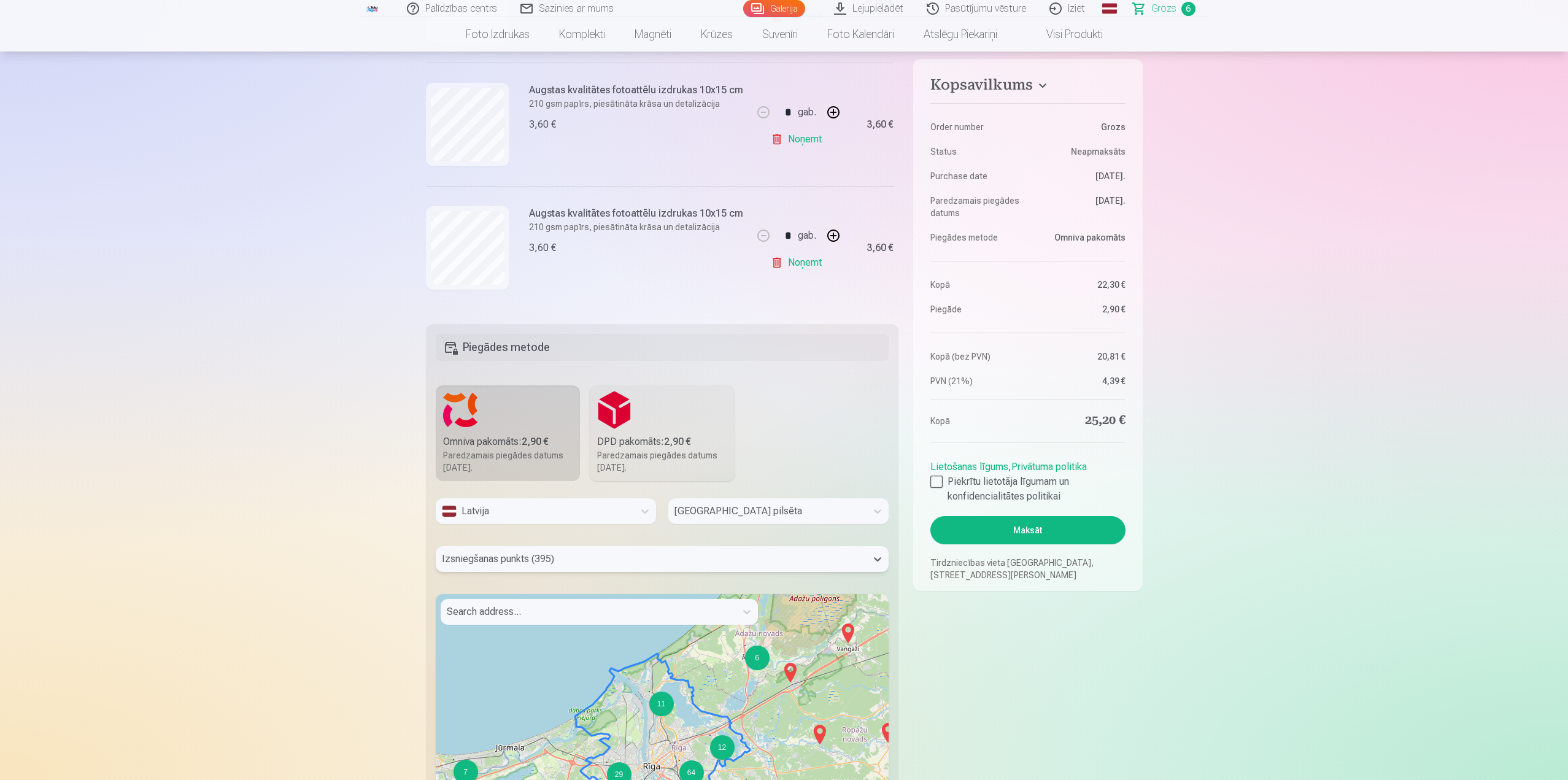
click at [534, 556] on div at bounding box center [652, 559] width 419 height 18
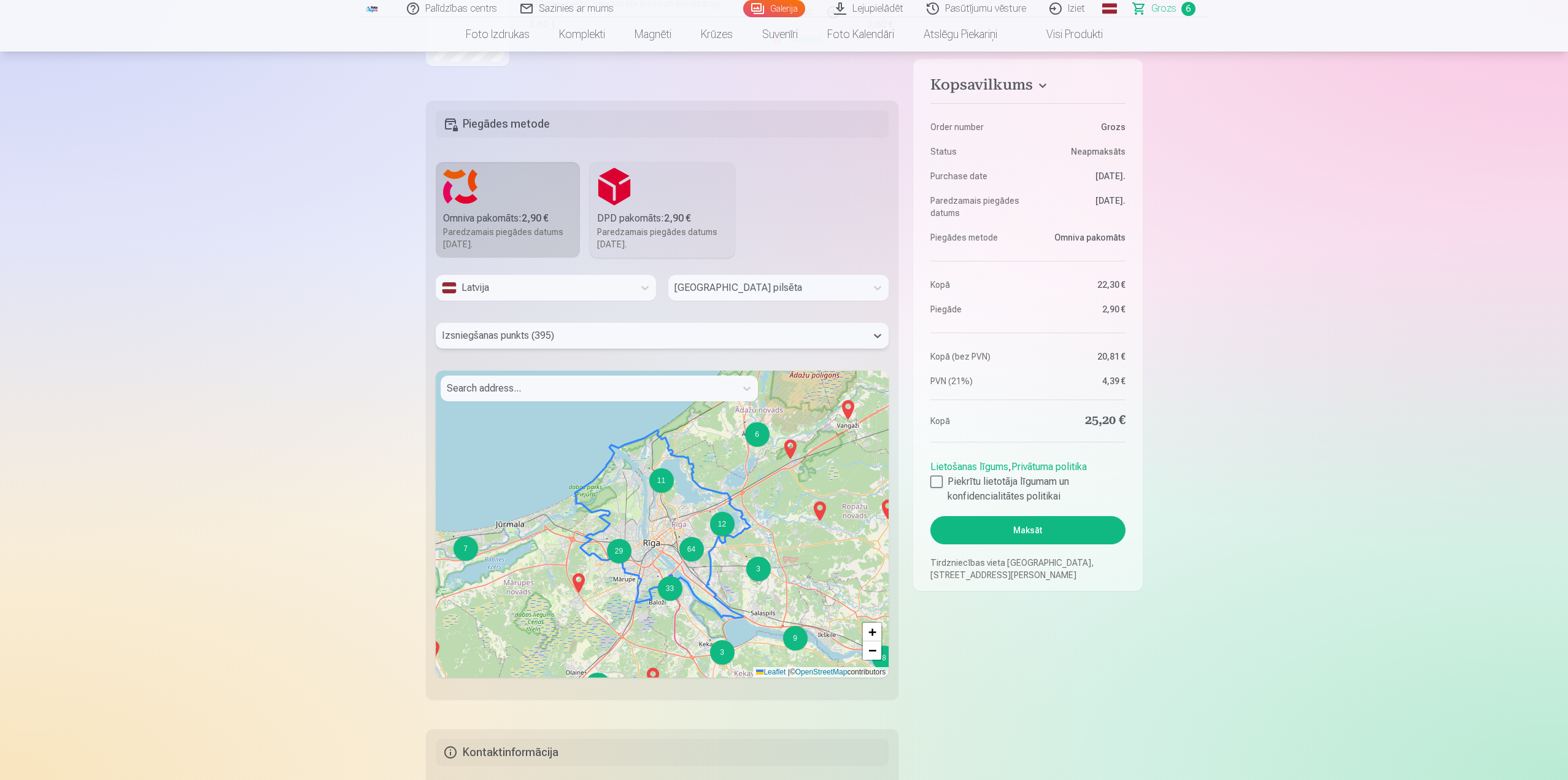
scroll to position [491, 0]
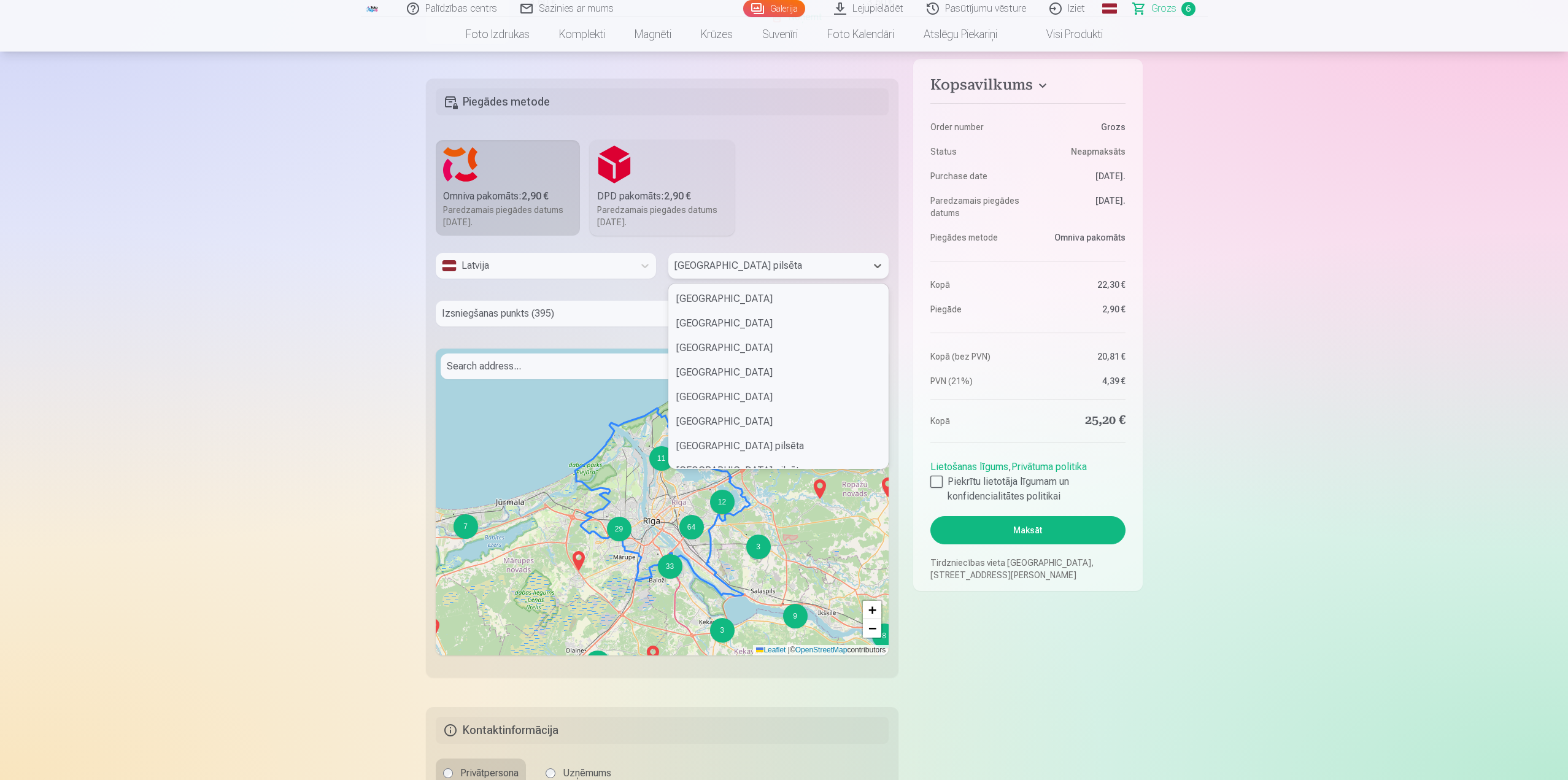
click at [742, 263] on div at bounding box center [767, 266] width 186 height 18
drag, startPoint x: 731, startPoint y: 444, endPoint x: 683, endPoint y: 429, distance: 50.3
click at [731, 444] on div "Rīgas pilsēta" at bounding box center [779, 447] width 219 height 24
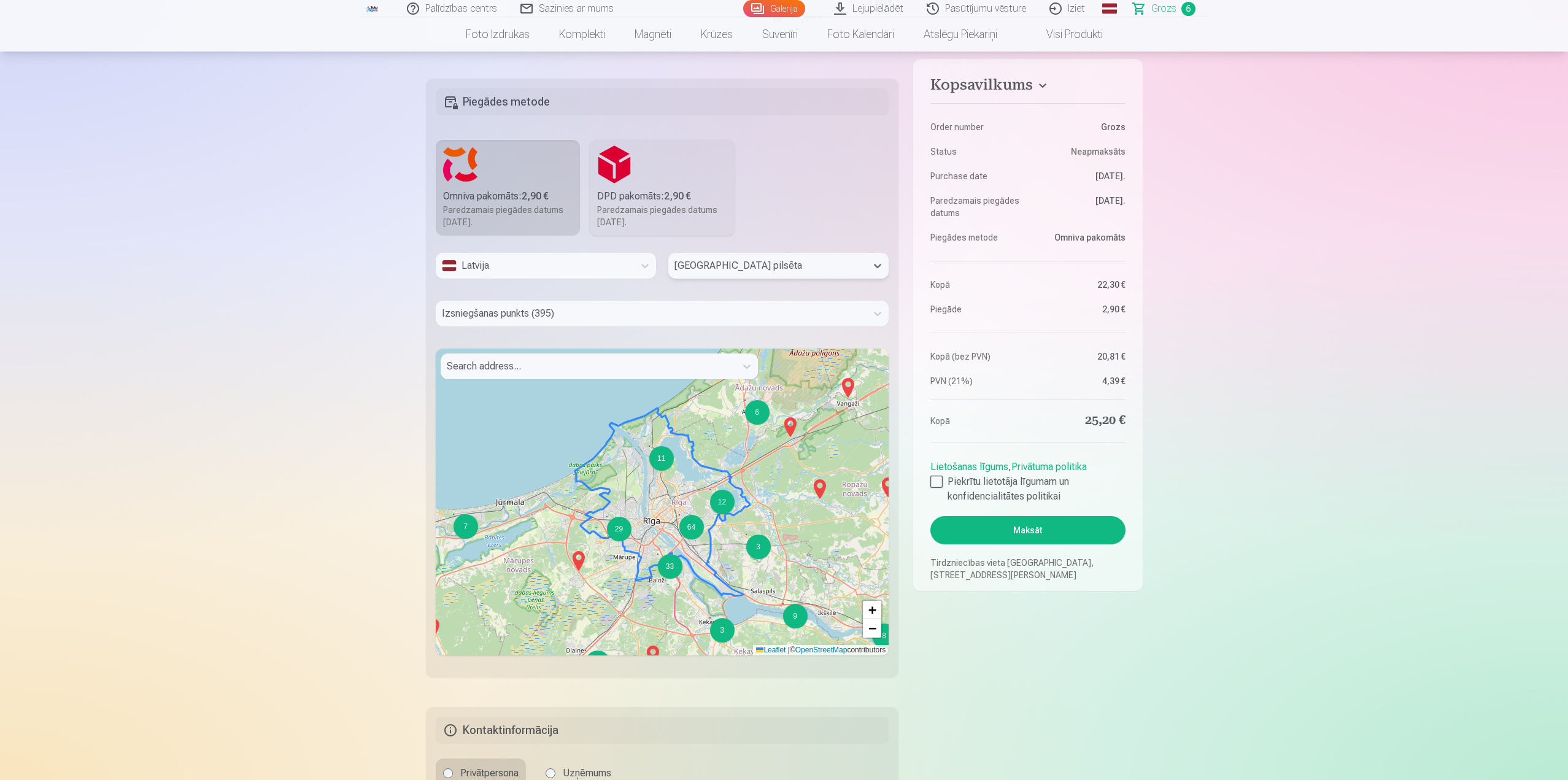
click at [532, 318] on div at bounding box center [652, 313] width 419 height 18
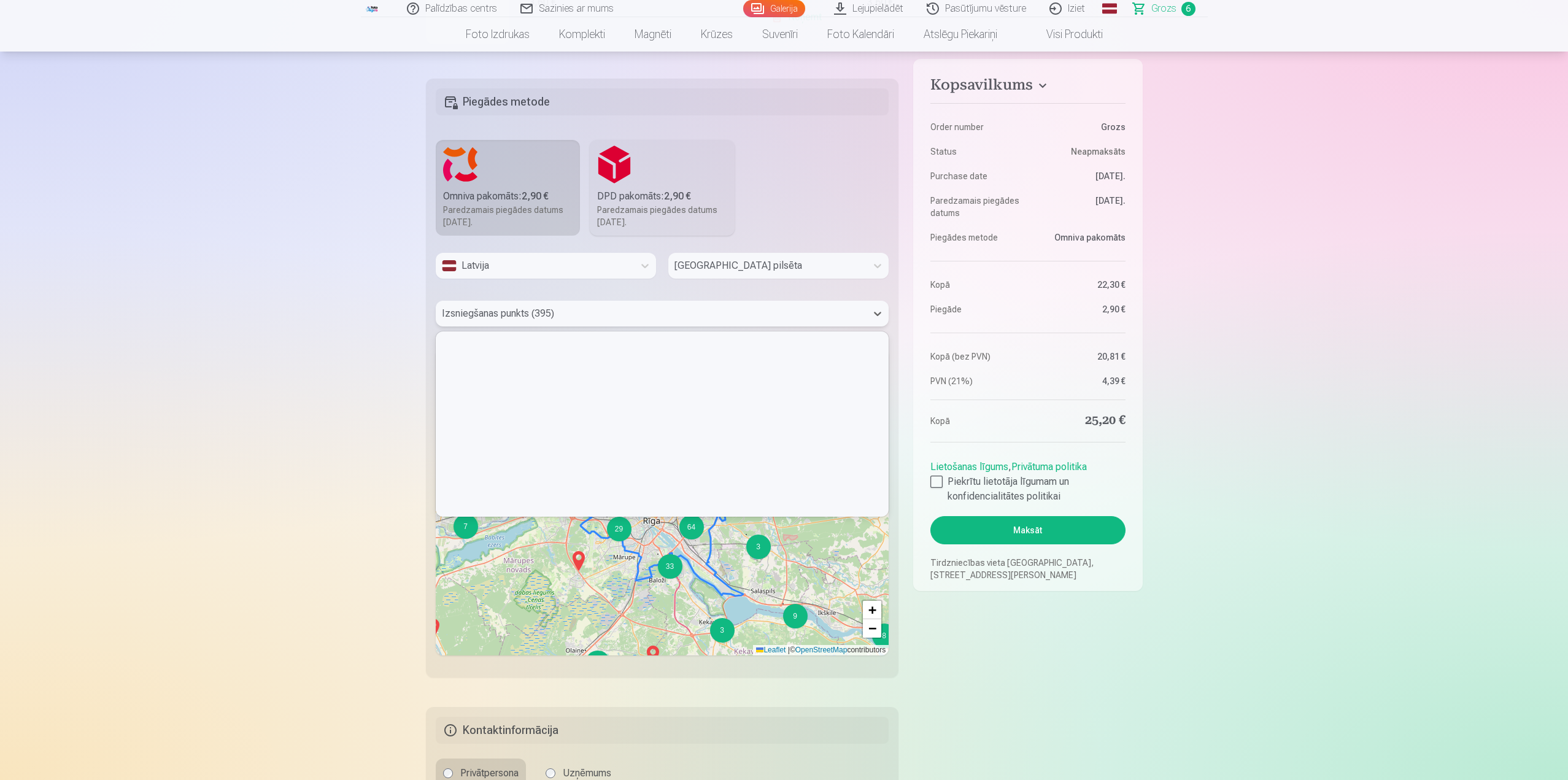
scroll to position [4113, 0]
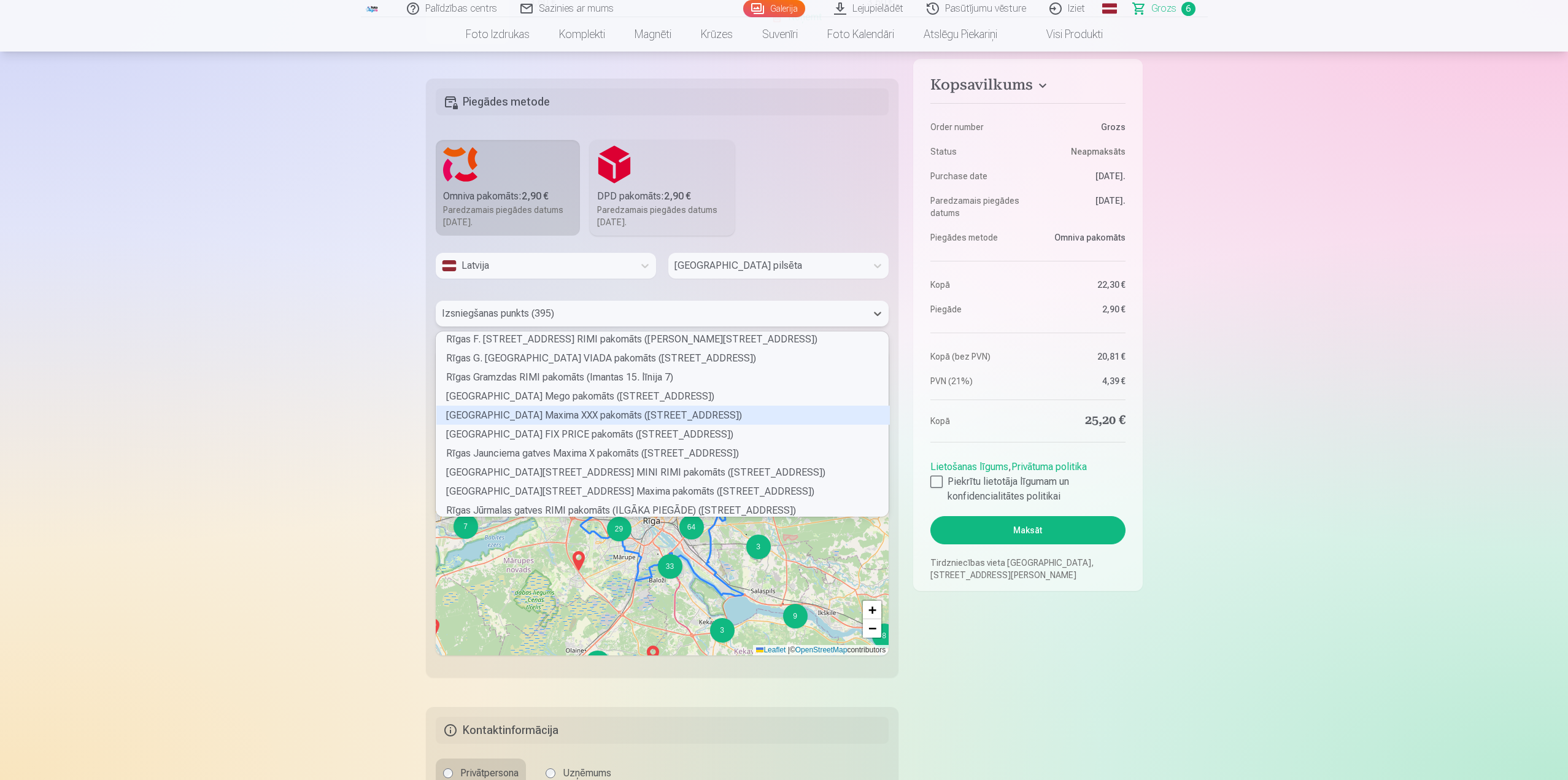
click at [548, 412] on div "Rīgas Grostonas ielas Maxima XXX pakomāts (Grostonas iela 1)" at bounding box center [663, 415] width 453 height 19
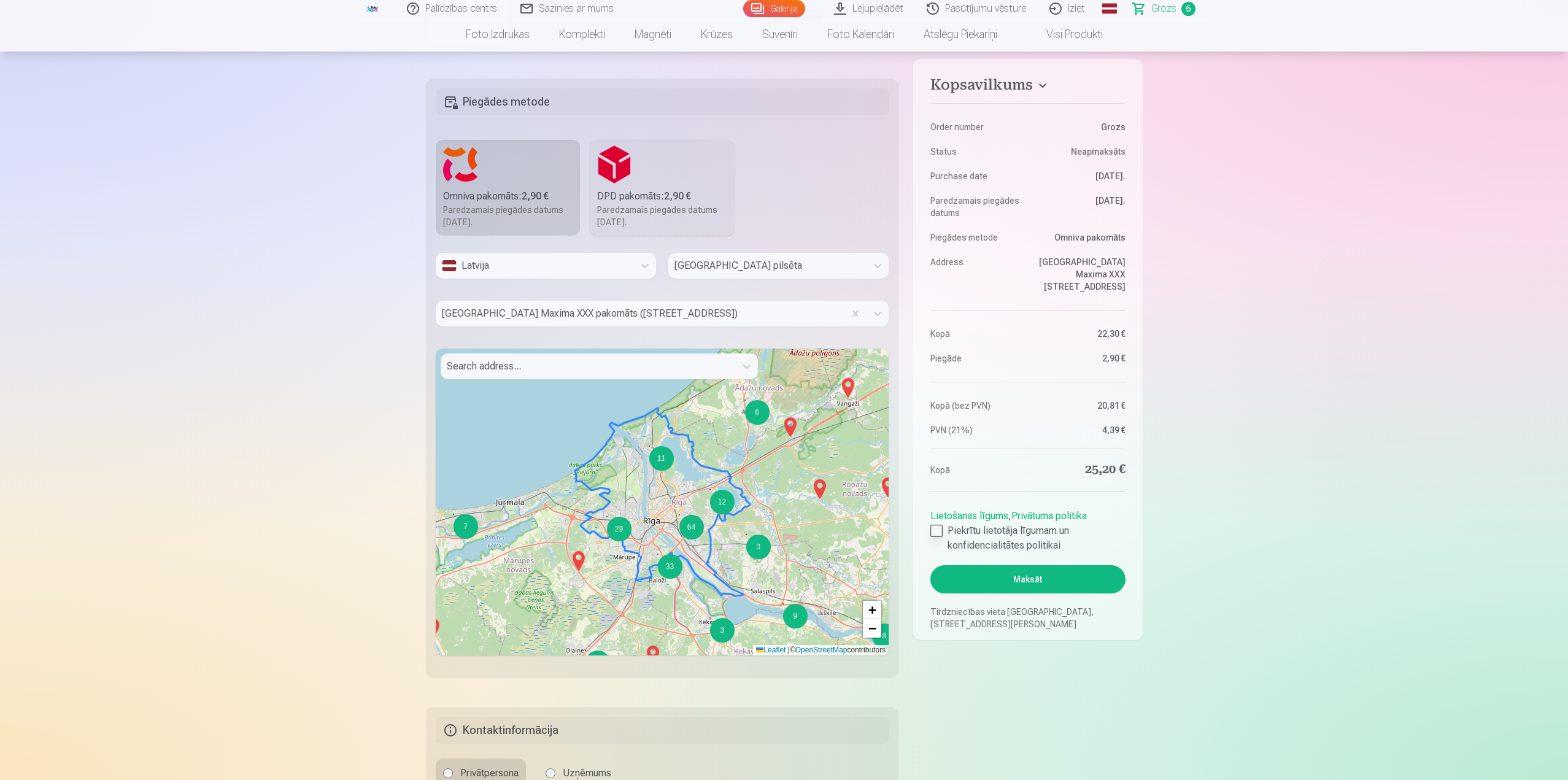
click at [945, 531] on label "Piekrītu lietotāja līgumam un konfidencialitātes politikai" at bounding box center [1028, 538] width 194 height 29
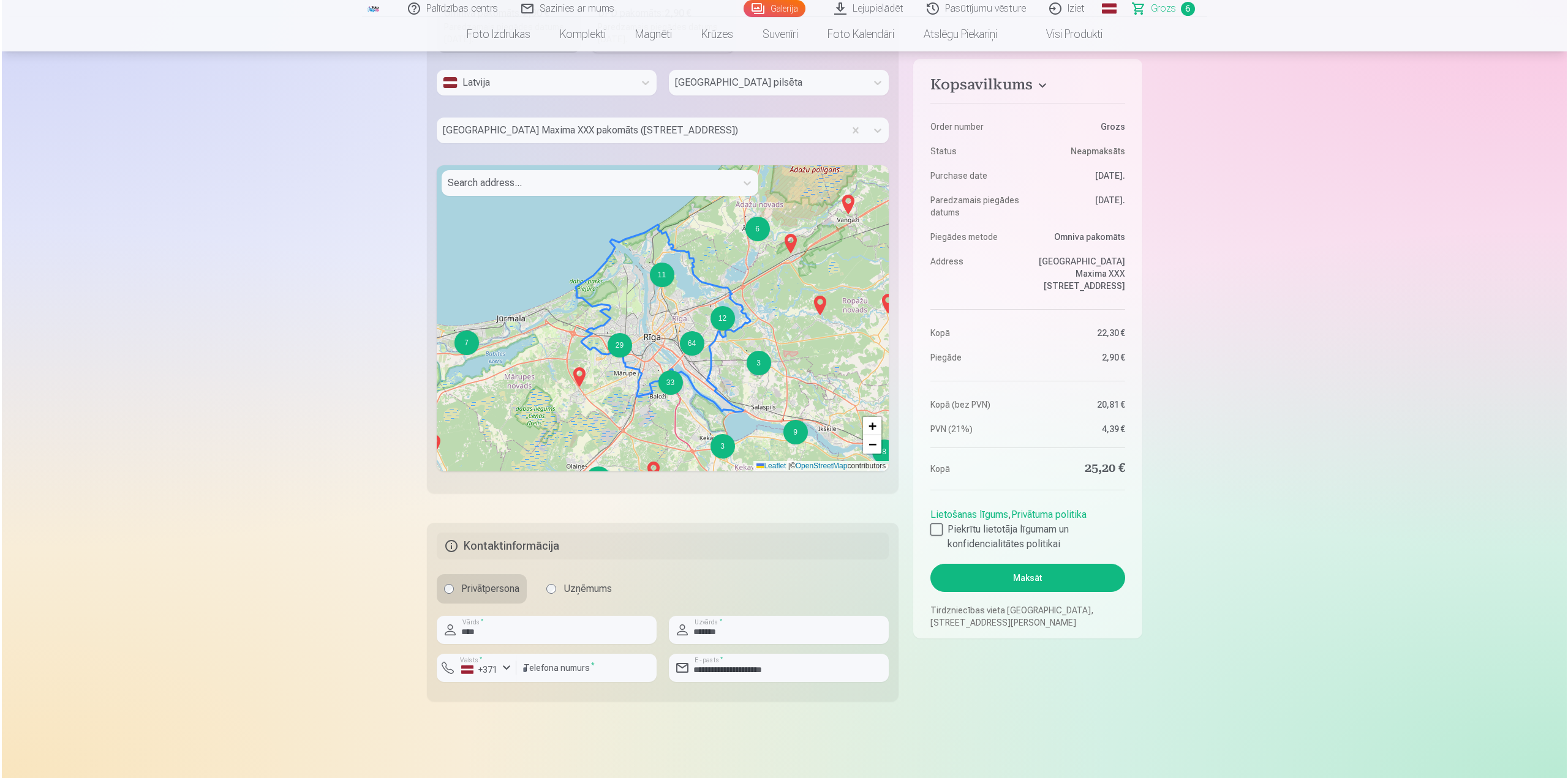
scroll to position [674, 0]
click at [986, 572] on button "Maksāt" at bounding box center [1026, 578] width 194 height 28
